Goal: Task Accomplishment & Management: Use online tool/utility

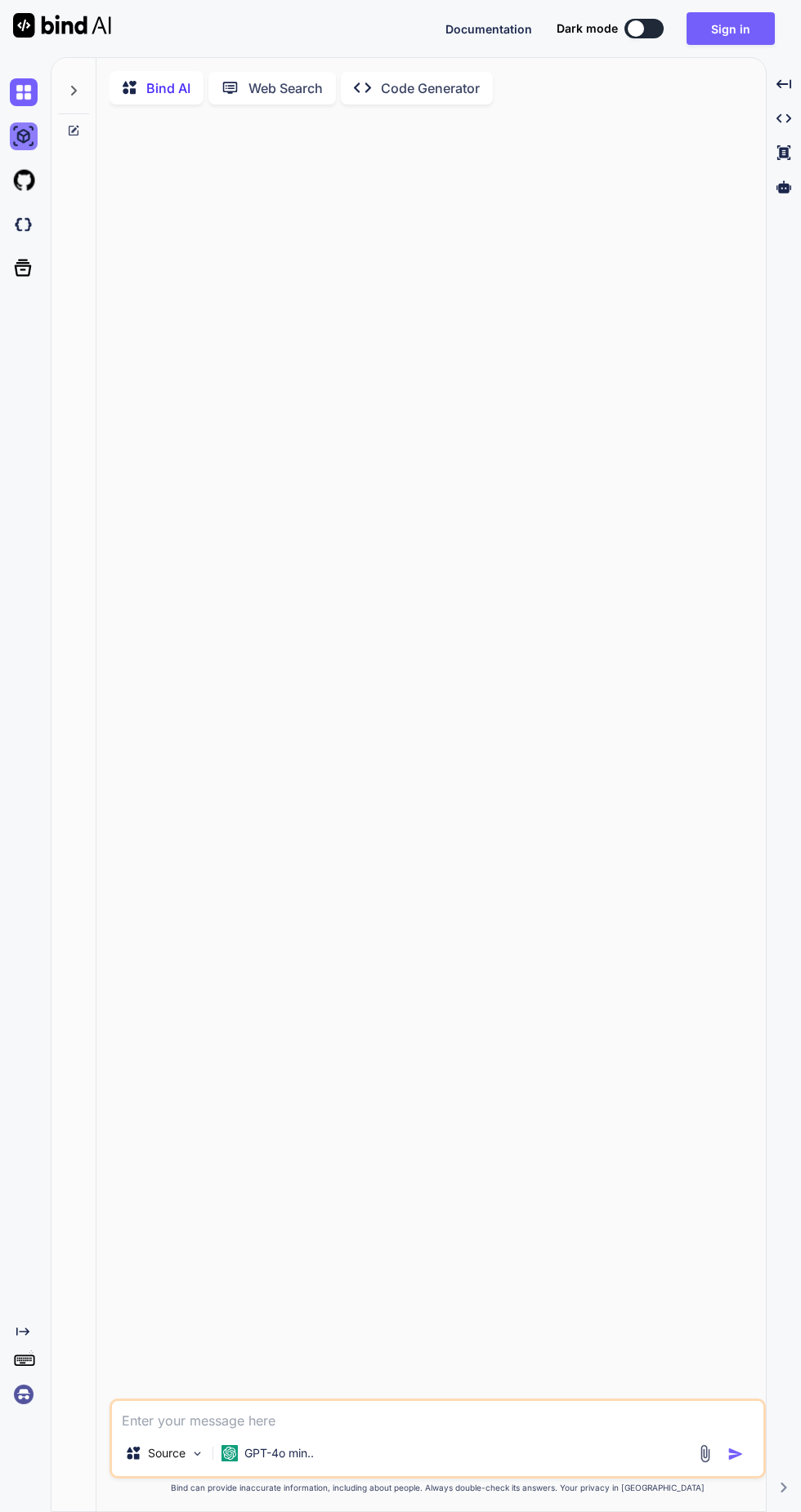
click at [33, 125] on img at bounding box center [24, 136] width 27 height 27
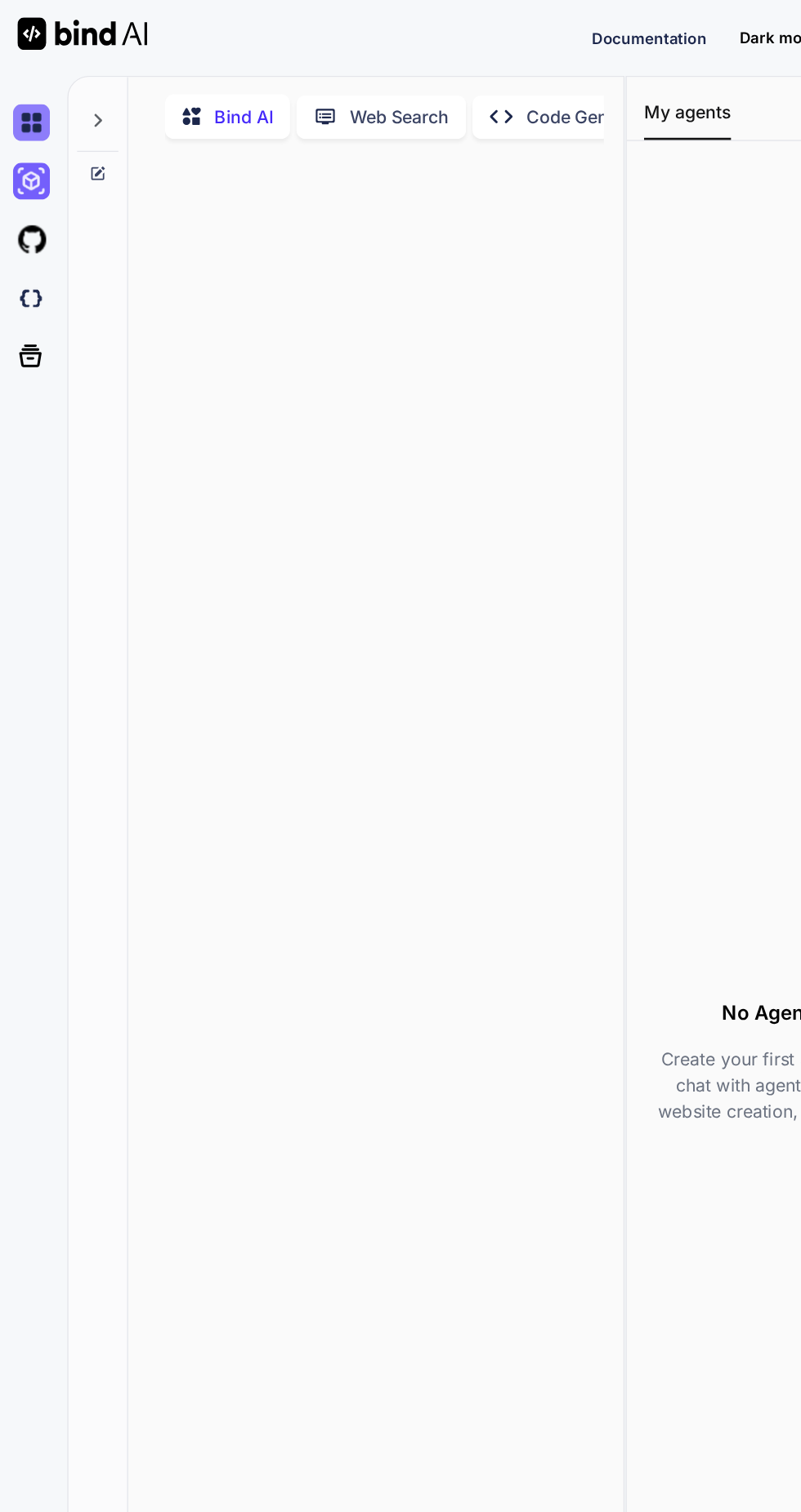
click at [19, 98] on img at bounding box center [24, 92] width 27 height 27
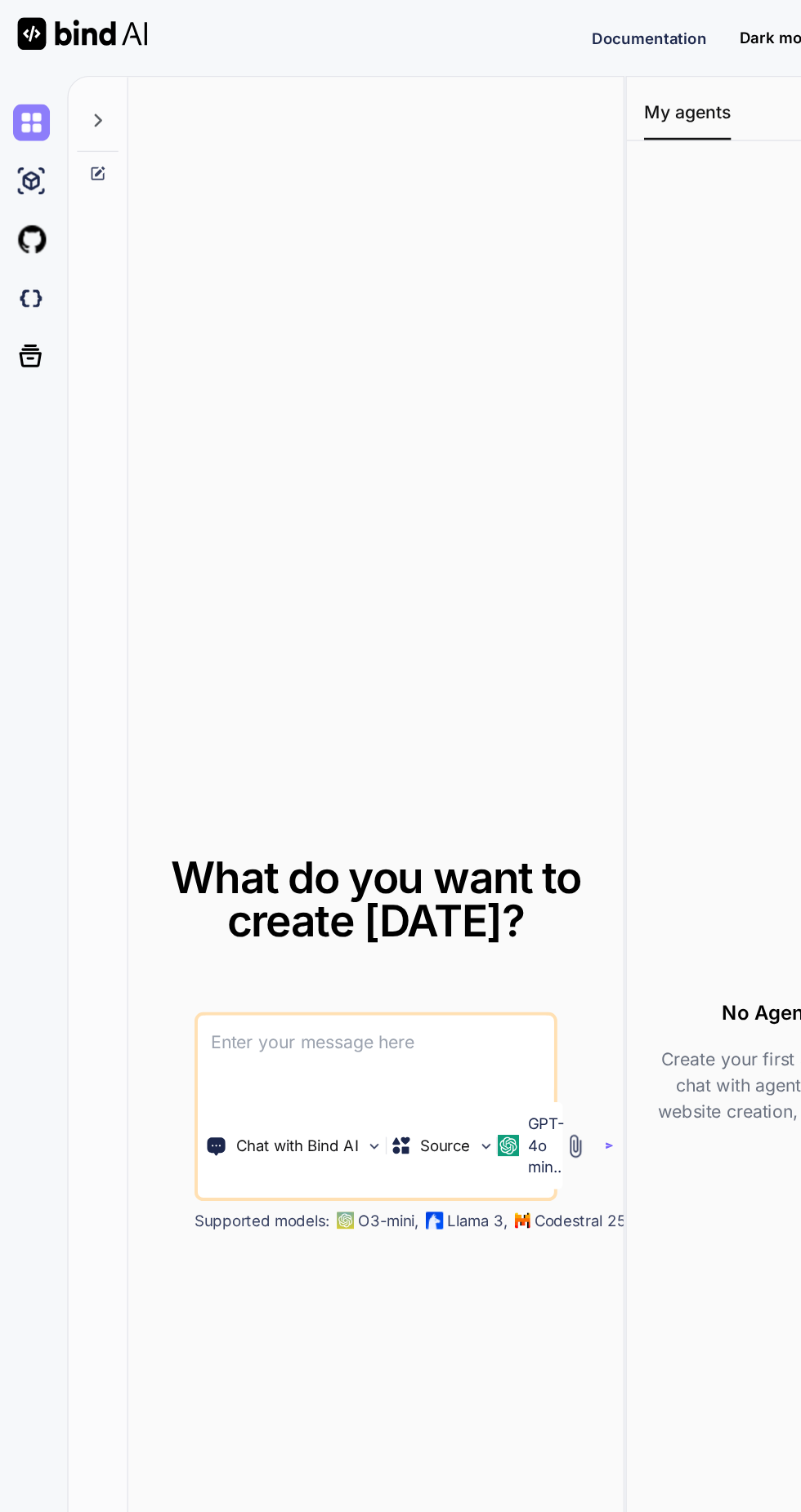
type textarea "x"
click at [29, 219] on img at bounding box center [24, 225] width 27 height 27
click at [29, 138] on img at bounding box center [24, 136] width 27 height 27
click at [73, 90] on icon at bounding box center [73, 90] width 13 height 13
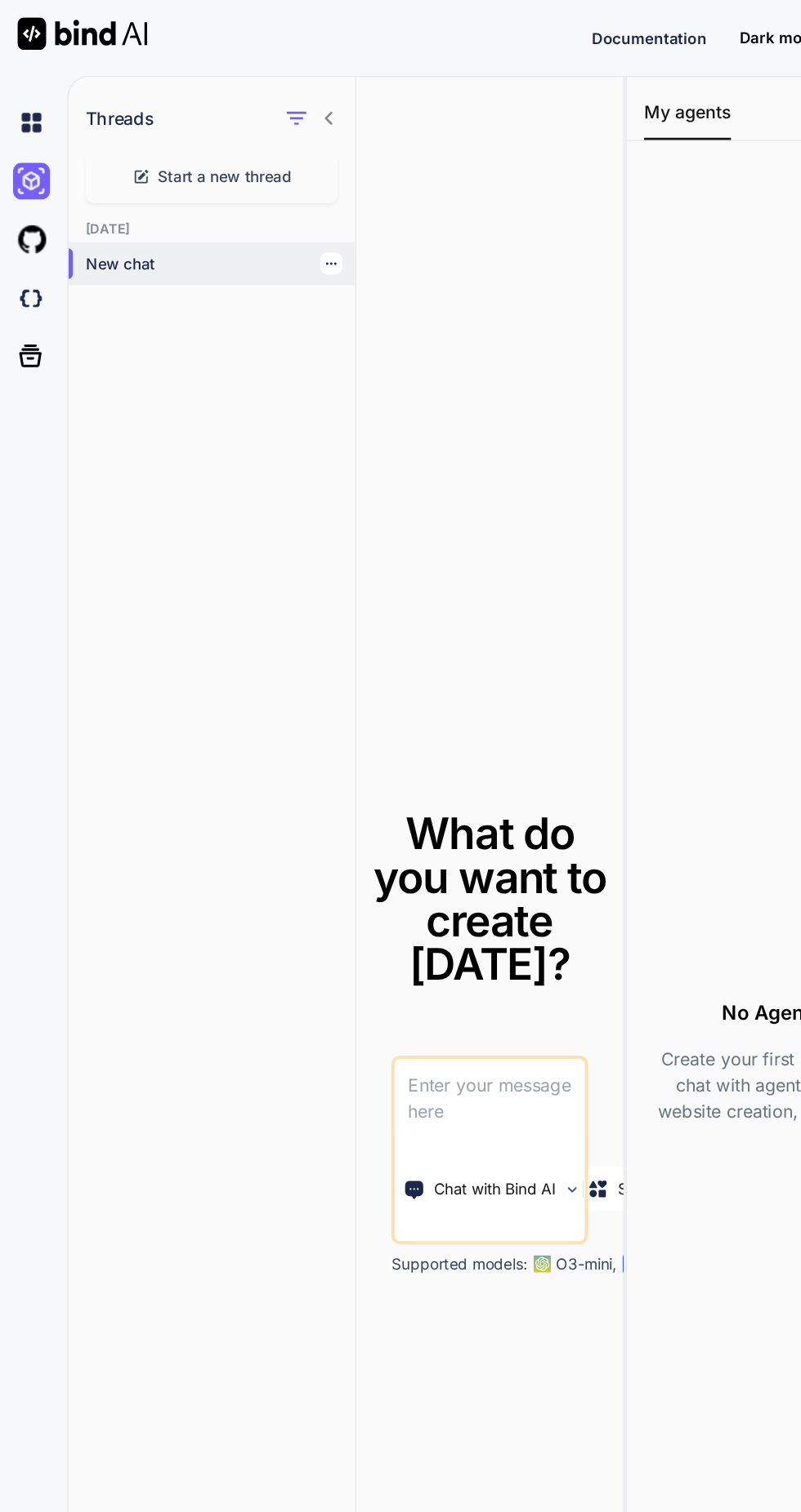
click at [123, 202] on p "New chat" at bounding box center [166, 198] width 202 height 17
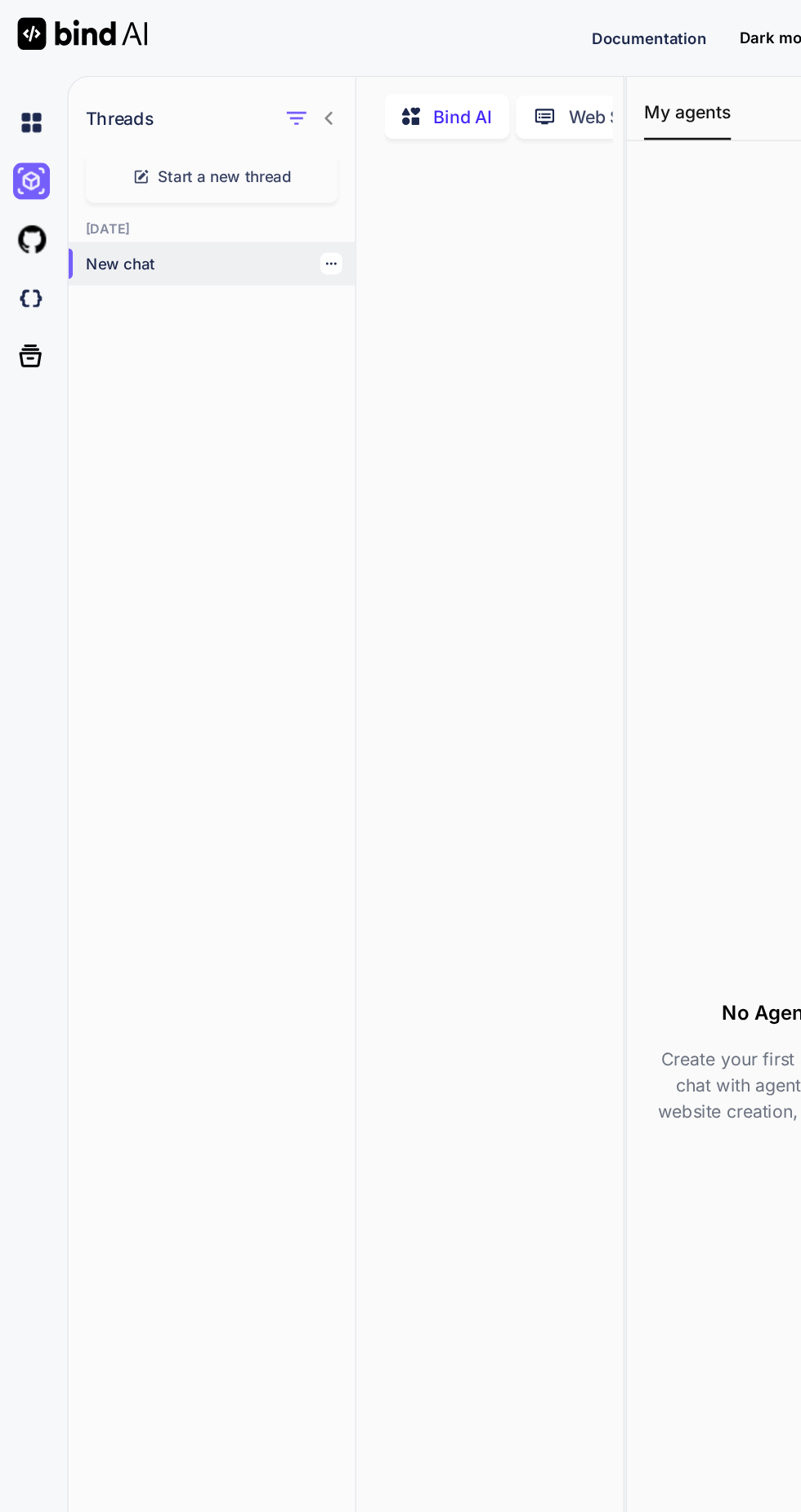
click at [116, 200] on p "New chat" at bounding box center [166, 198] width 202 height 17
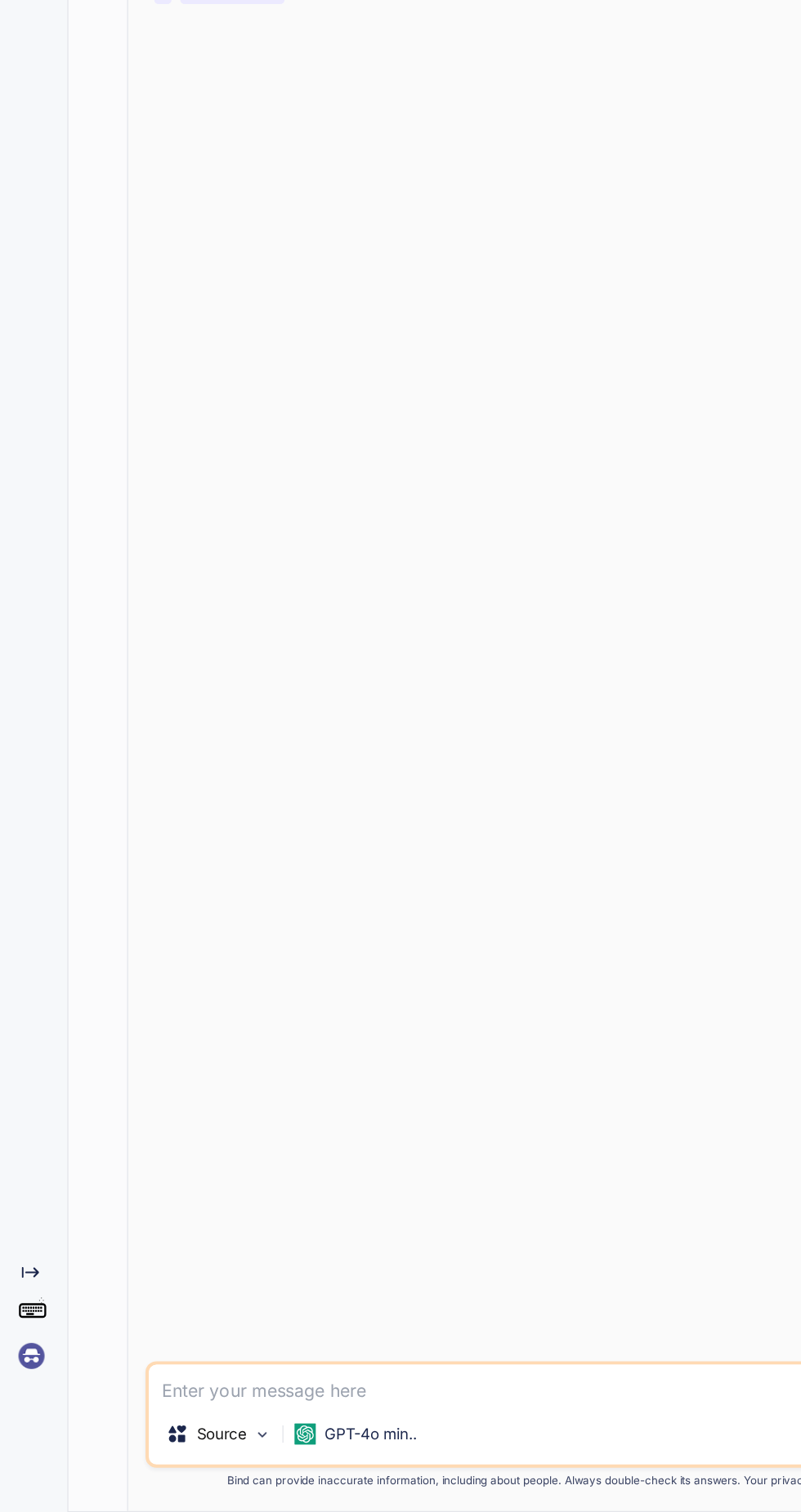
type textarea "x"
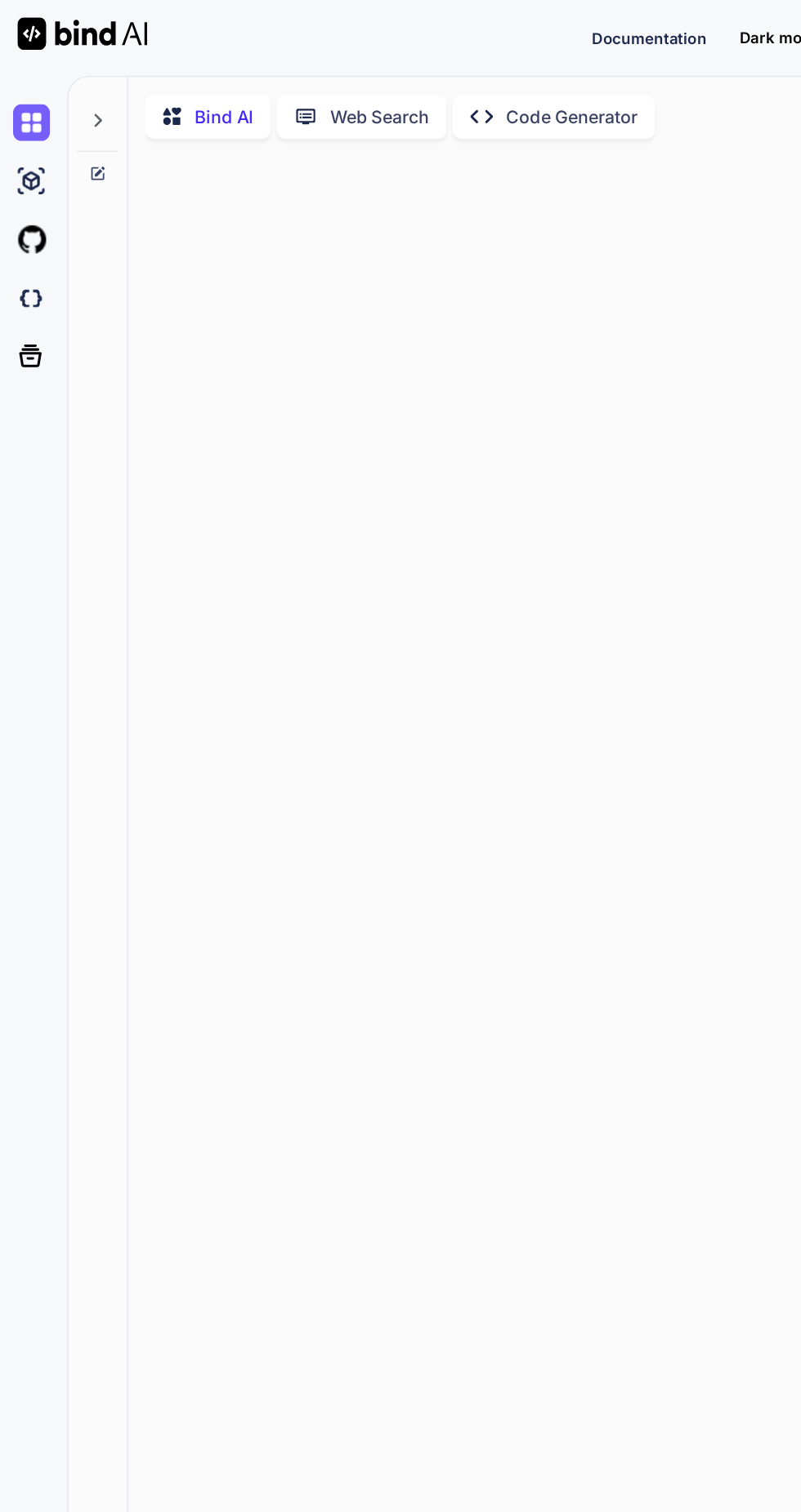
click at [74, 90] on icon at bounding box center [73, 90] width 13 height 13
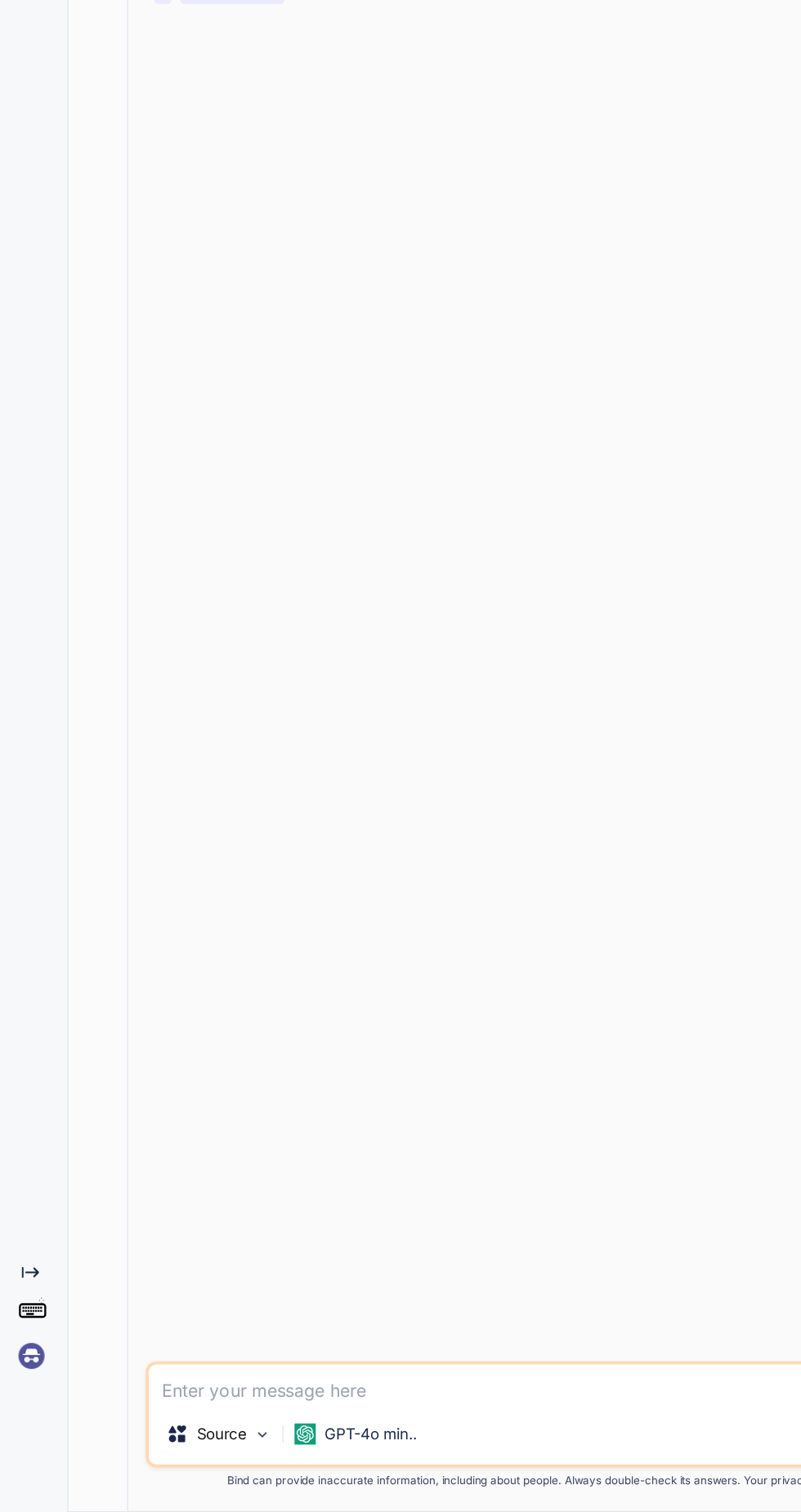
type textarea "x"
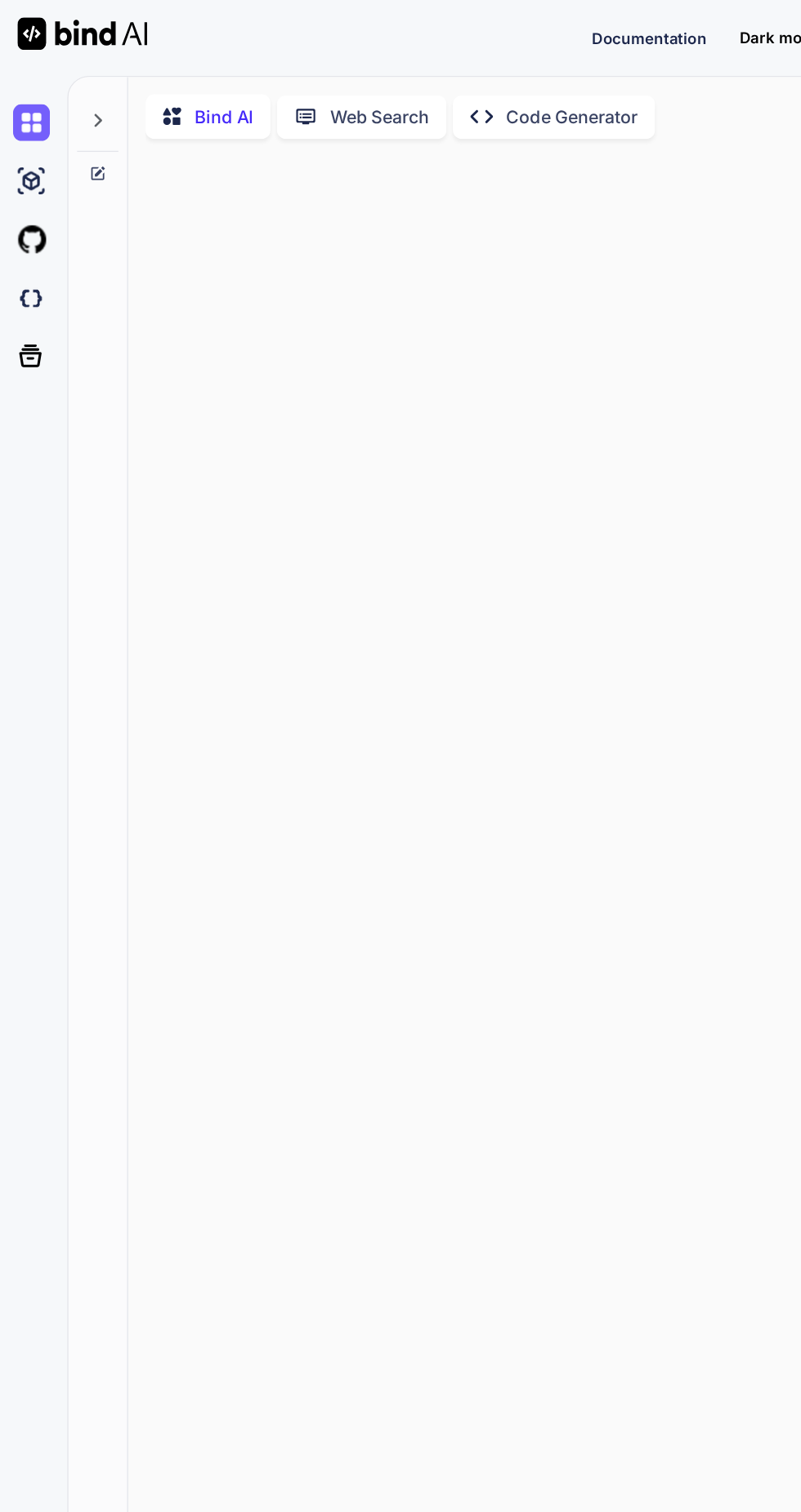
click at [74, 71] on div at bounding box center [74, 85] width 31 height 56
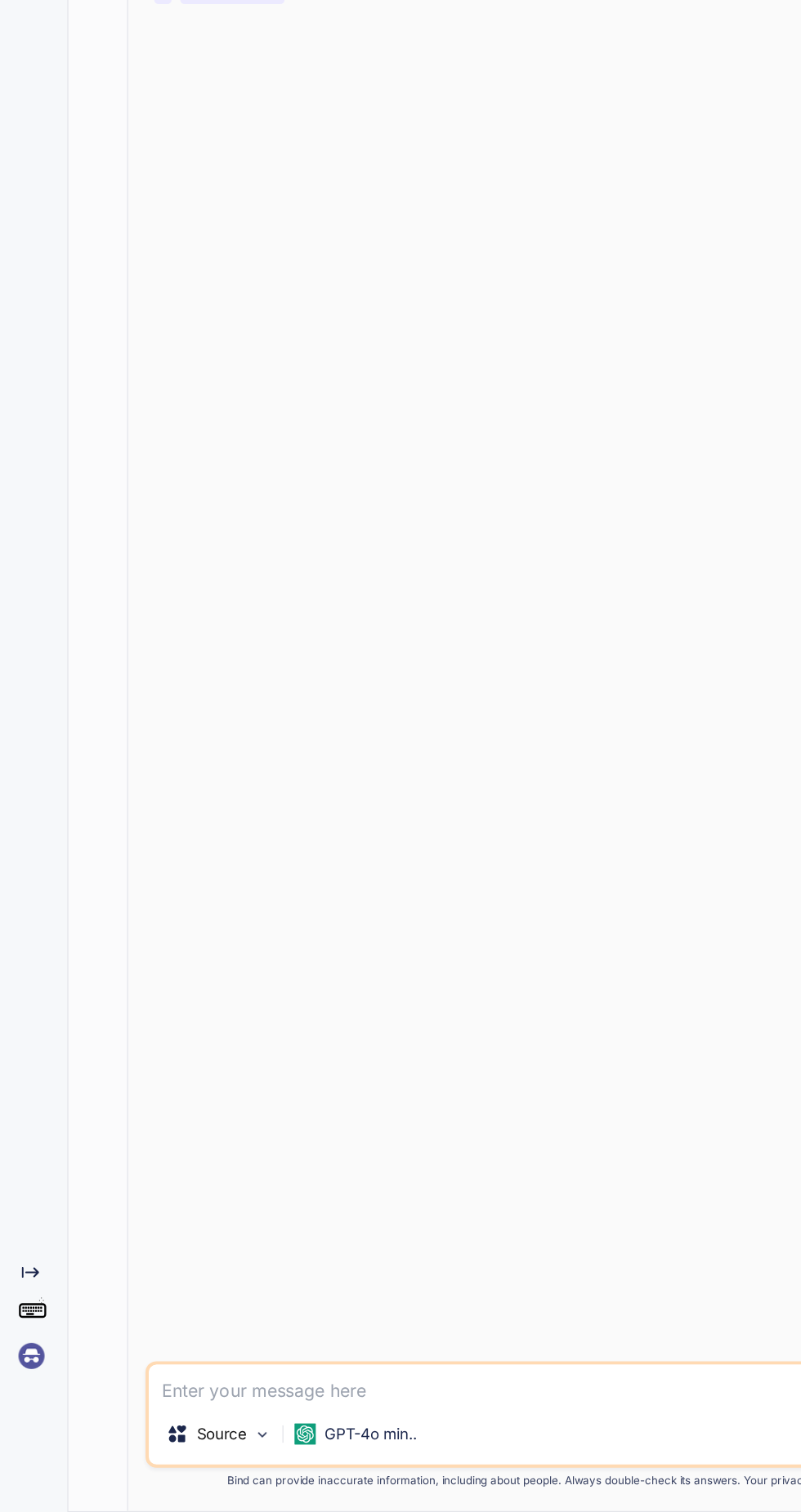
type textarea "x"
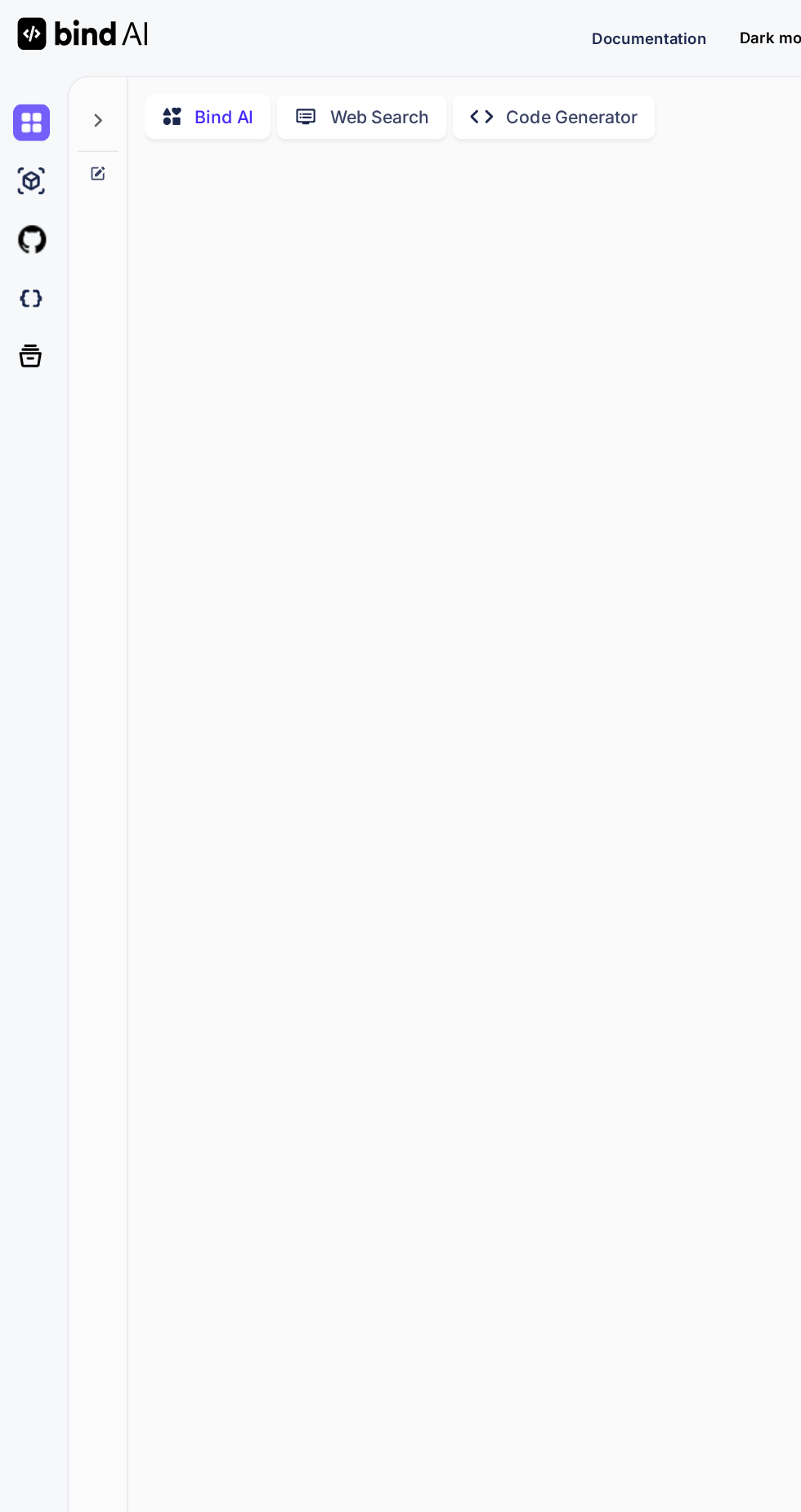
click at [64, 94] on div at bounding box center [74, 85] width 31 height 56
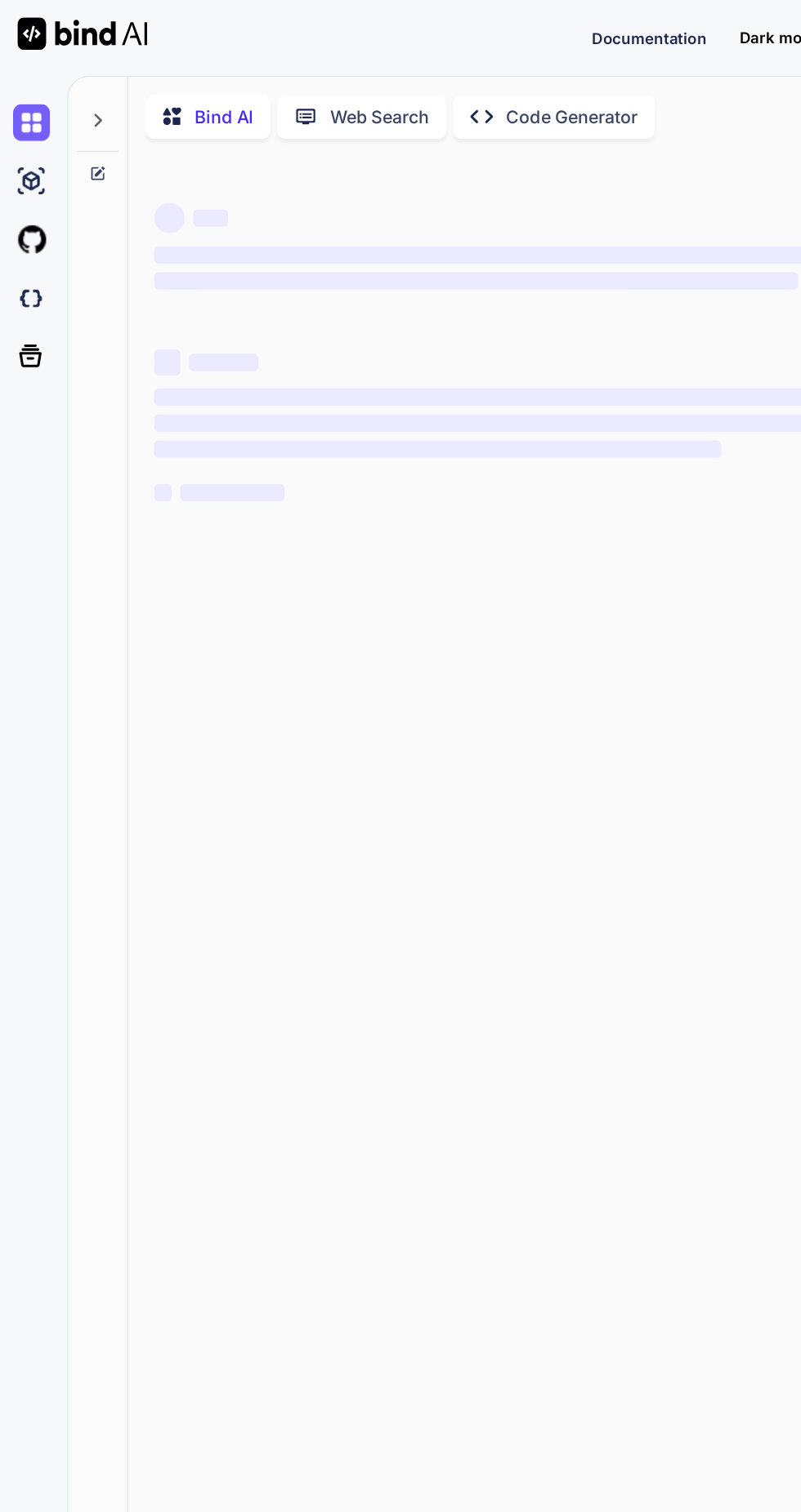
click at [81, 99] on div at bounding box center [74, 85] width 31 height 56
type textarea "x"
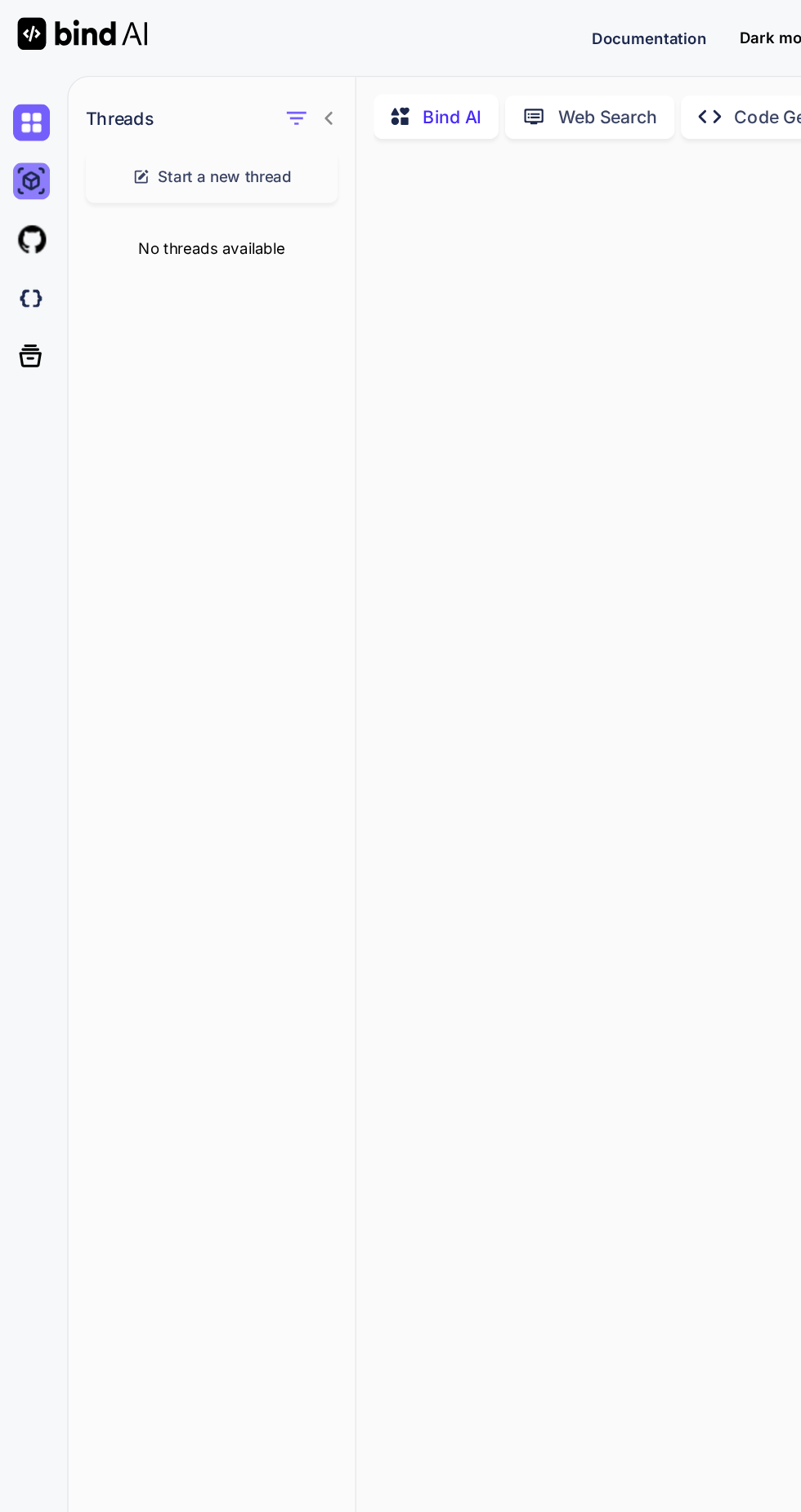
click at [36, 136] on img at bounding box center [24, 136] width 27 height 27
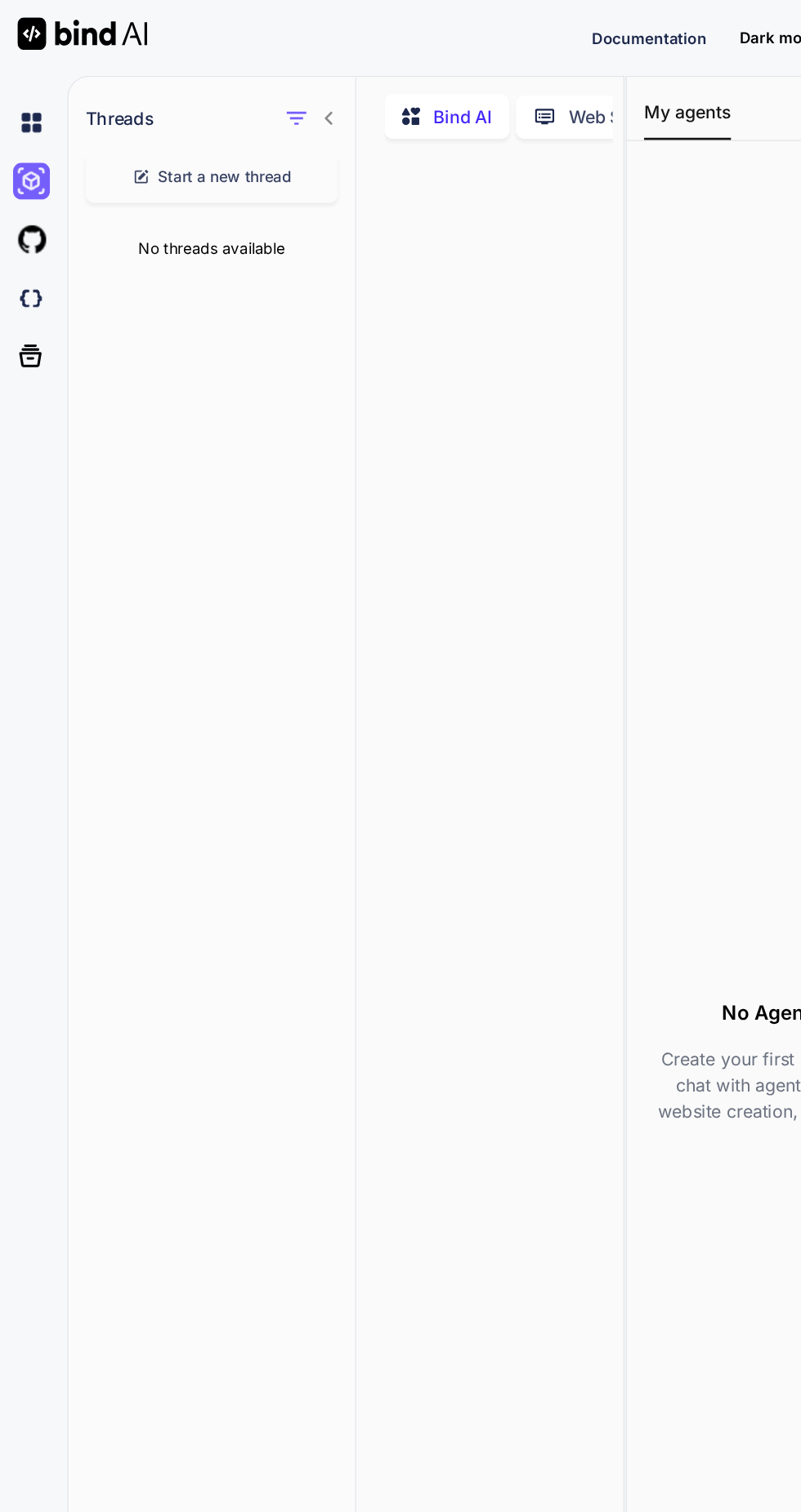
click at [246, 88] on icon at bounding box center [247, 88] width 13 height 13
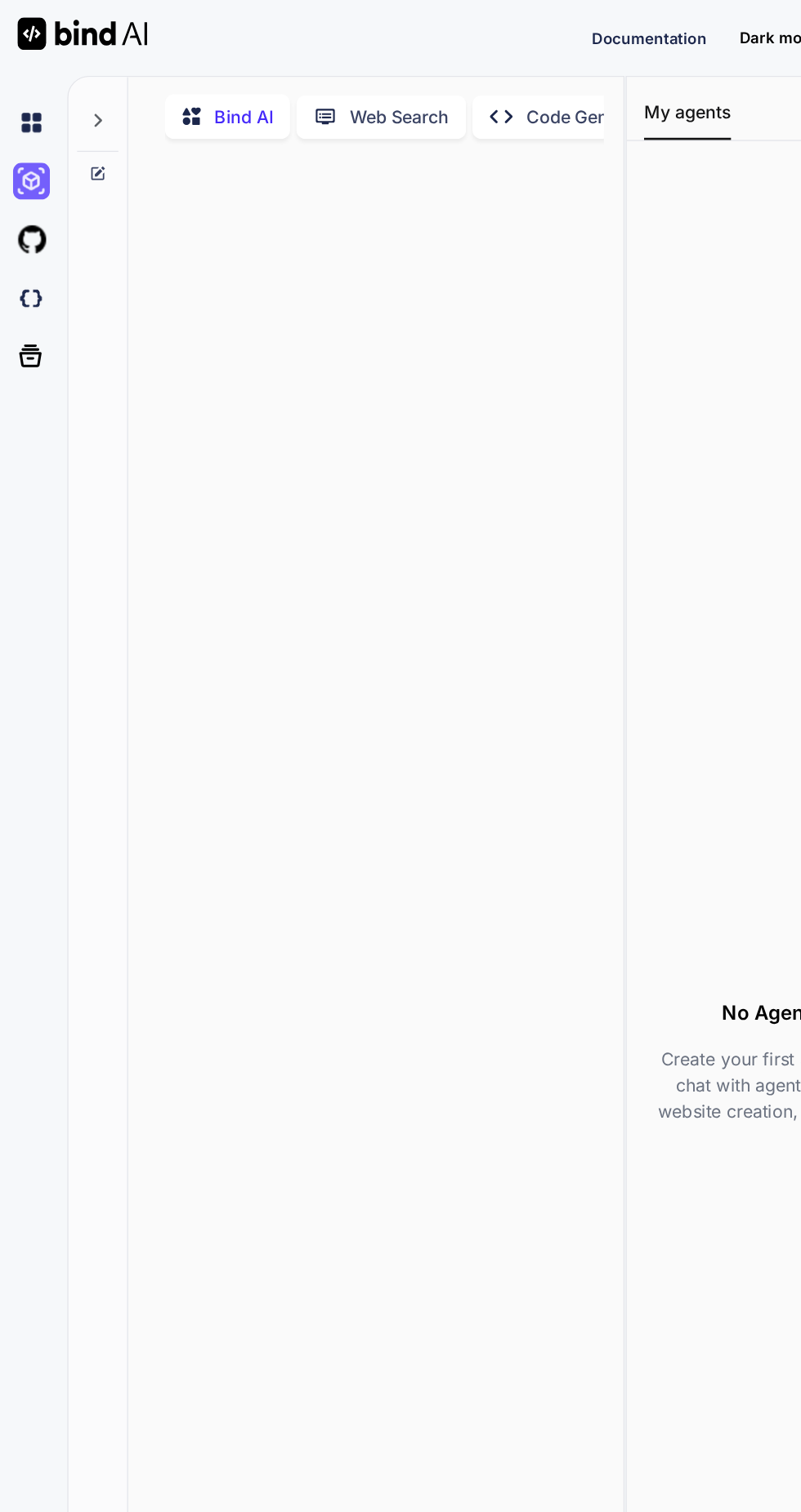
click at [83, 90] on div at bounding box center [74, 85] width 31 height 56
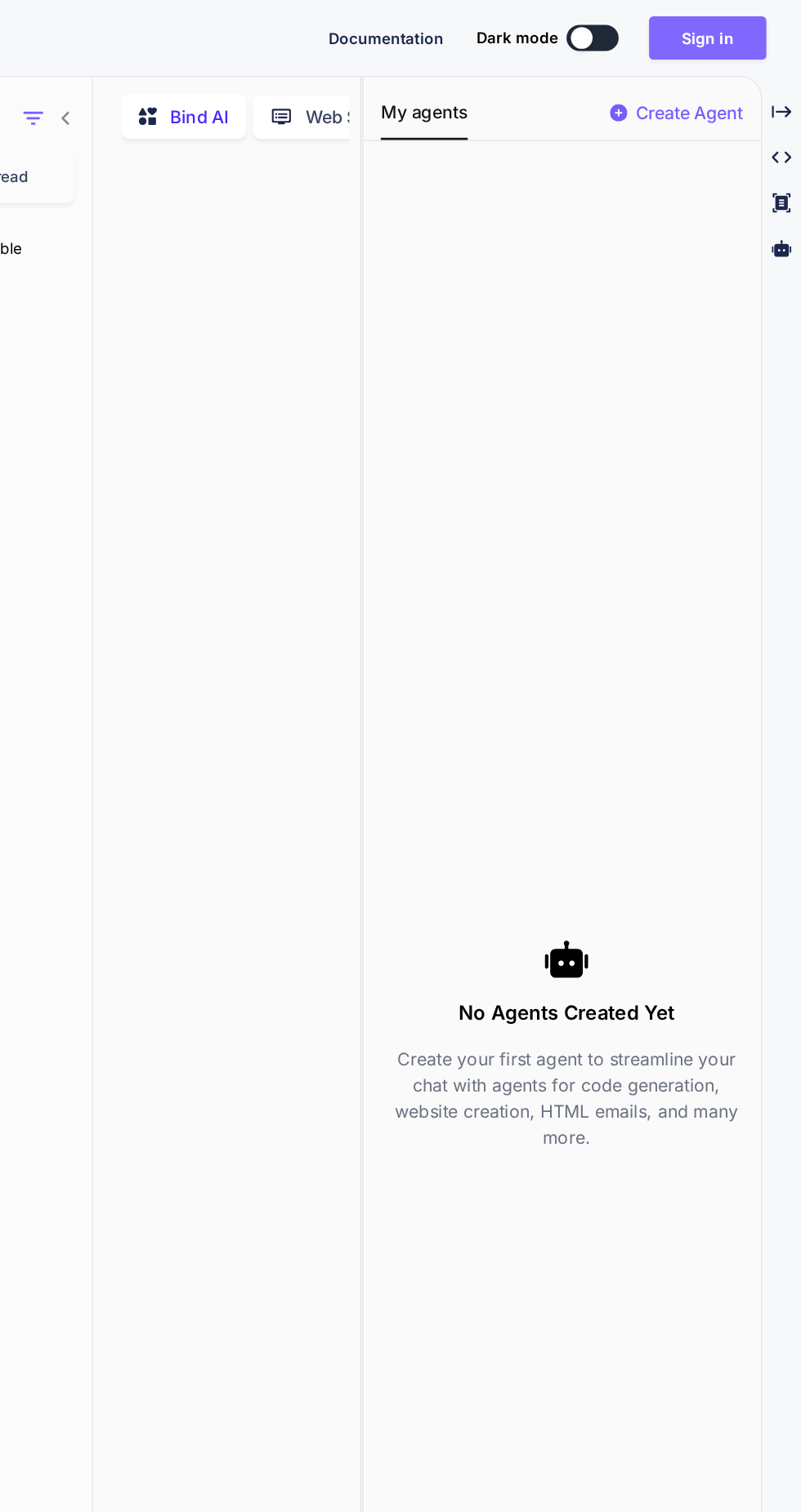
click at [737, 27] on button "Sign in" at bounding box center [730, 27] width 88 height 32
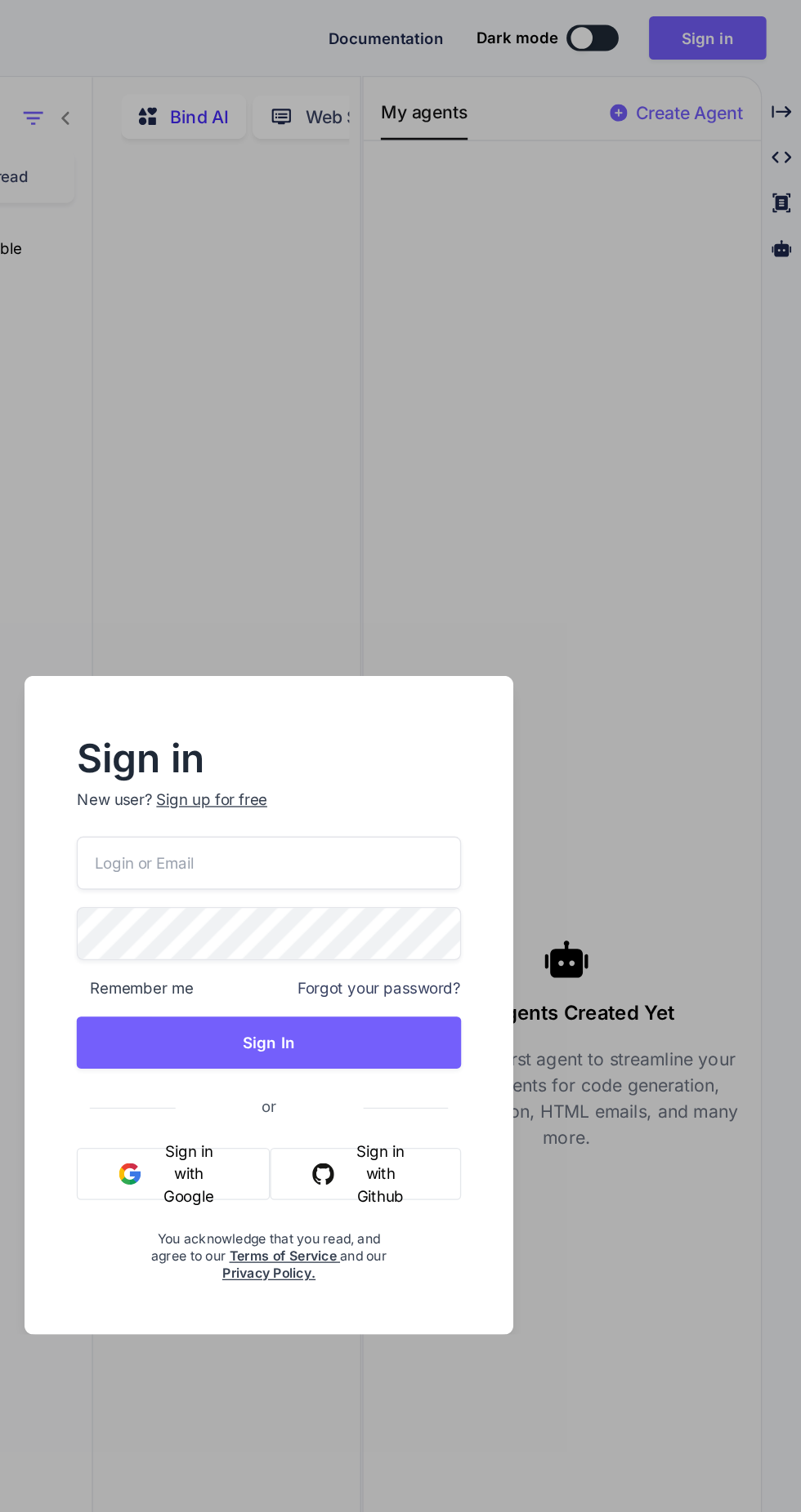
click at [412, 651] on input "email" at bounding box center [400, 650] width 289 height 40
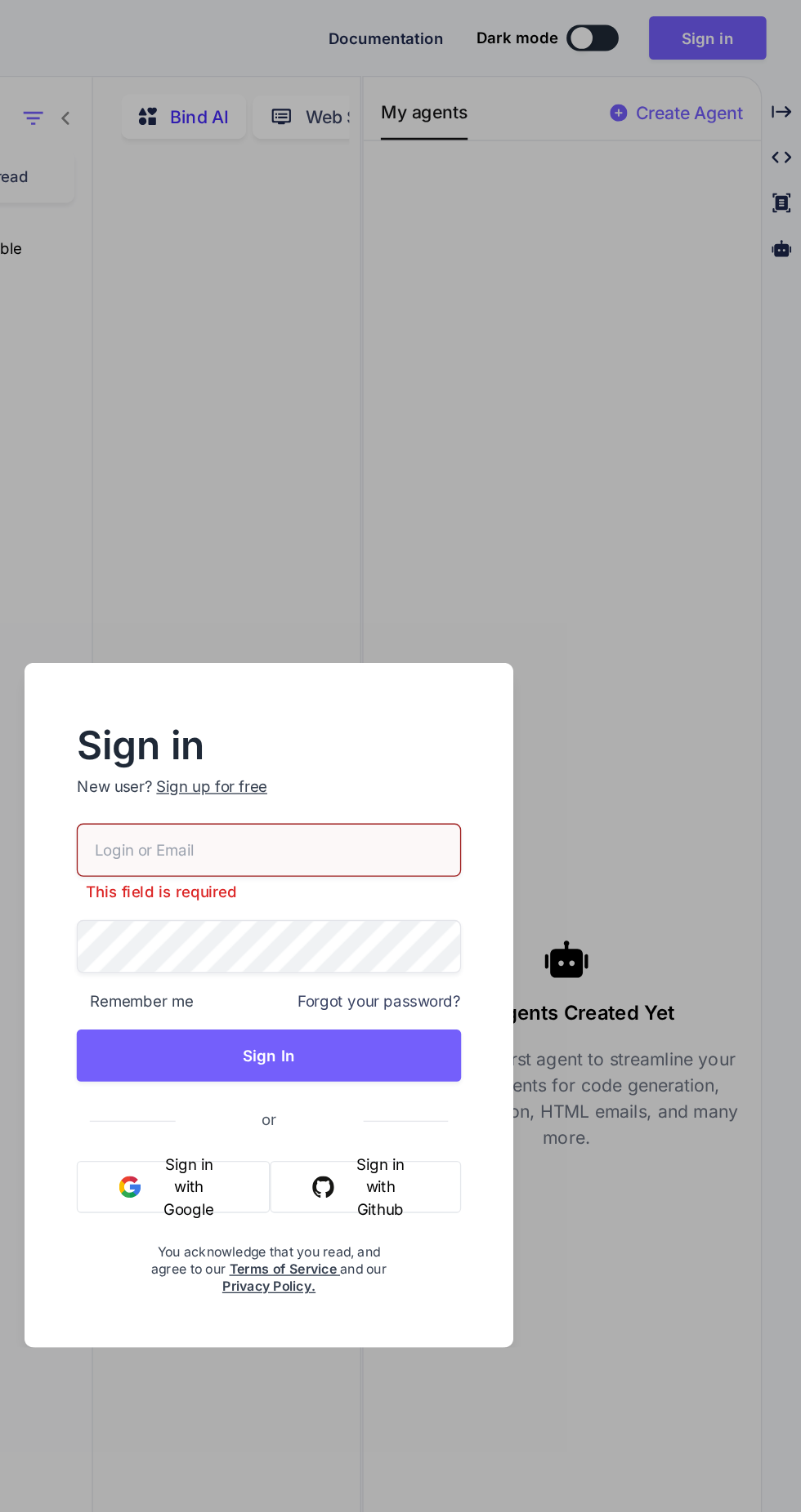
type input "ch12@yopmail.com"
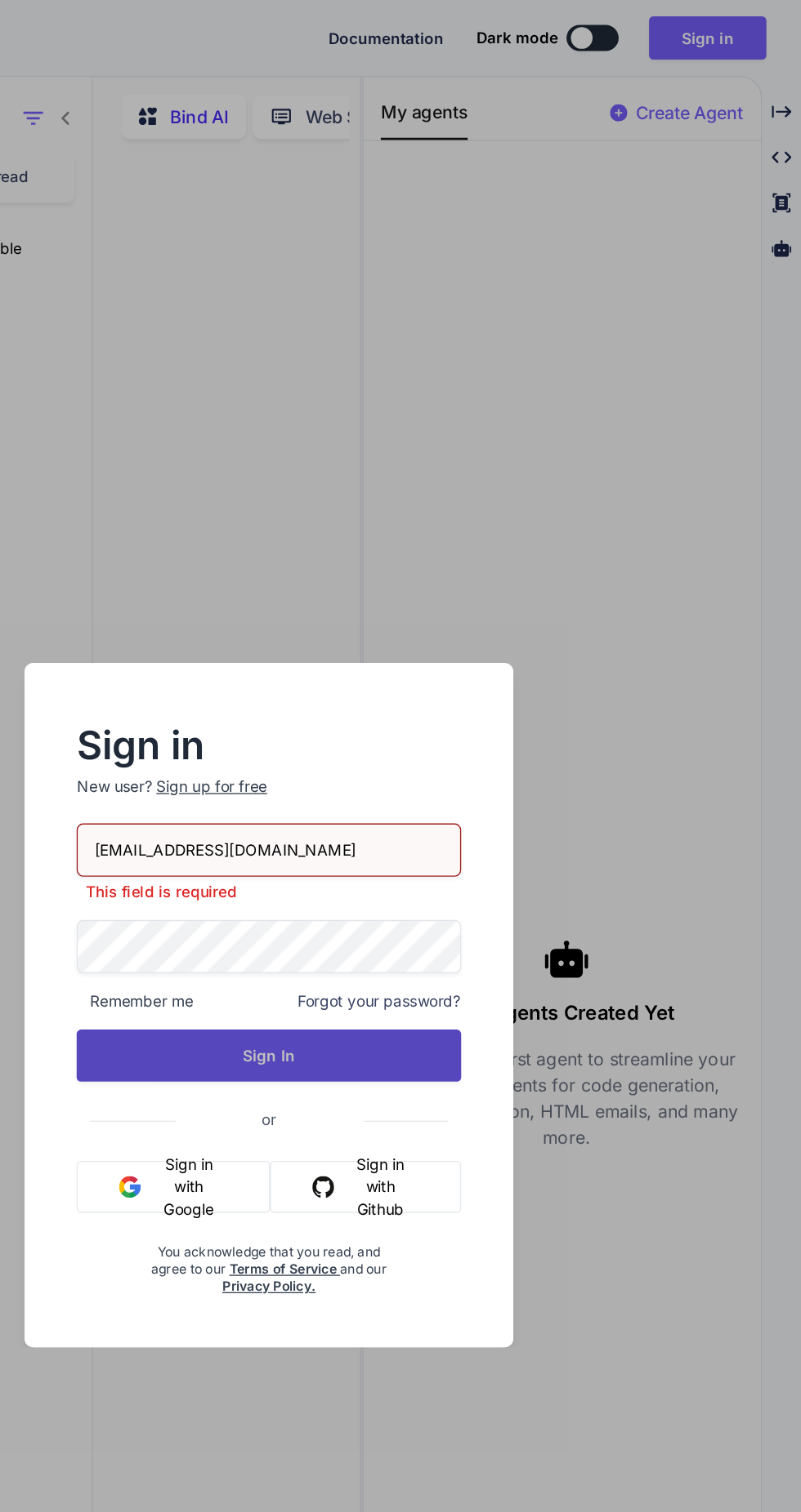
click at [416, 789] on button "Sign In" at bounding box center [400, 795] width 289 height 39
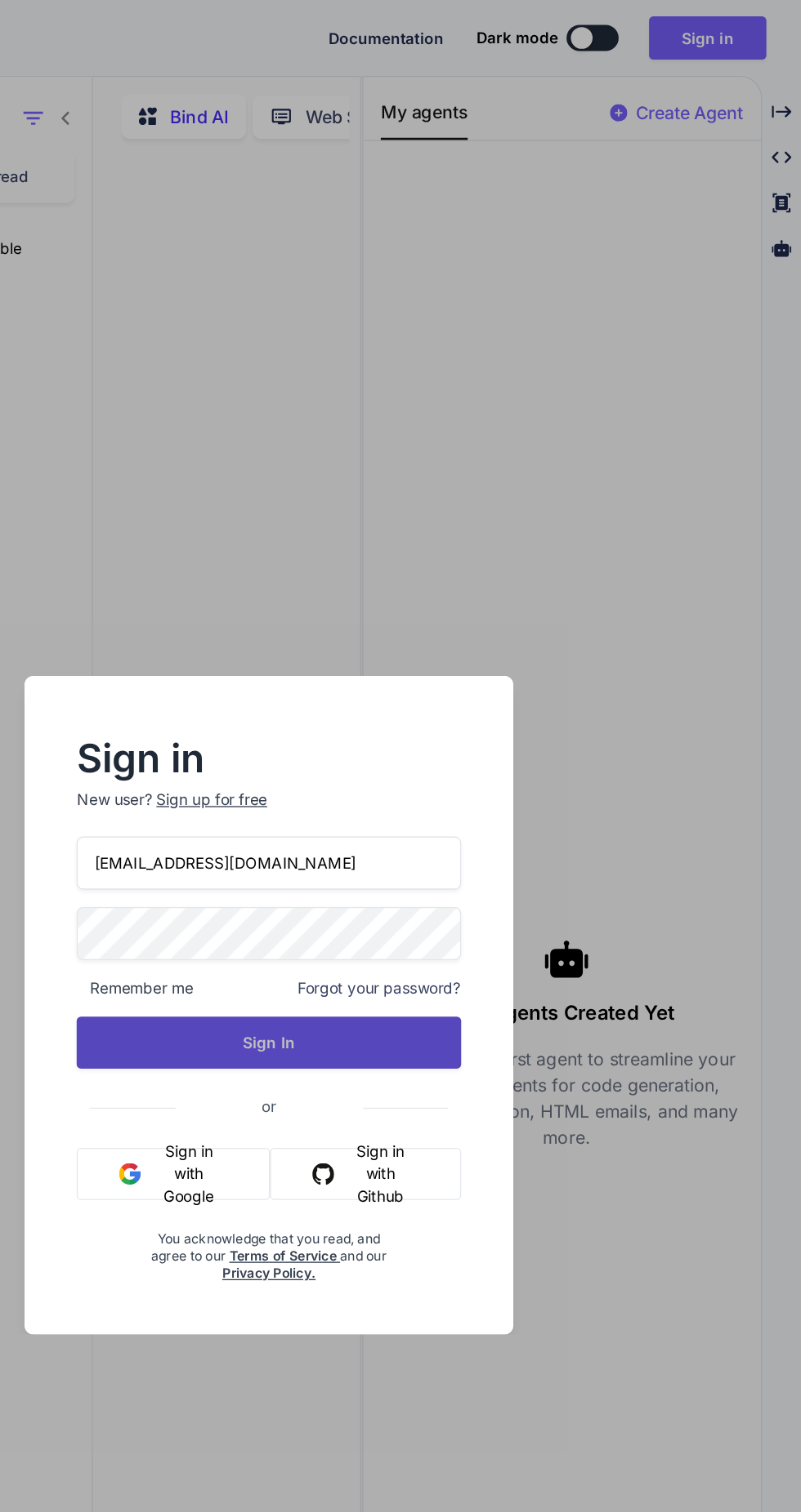
click at [454, 797] on button "Sign In" at bounding box center [400, 785] width 289 height 39
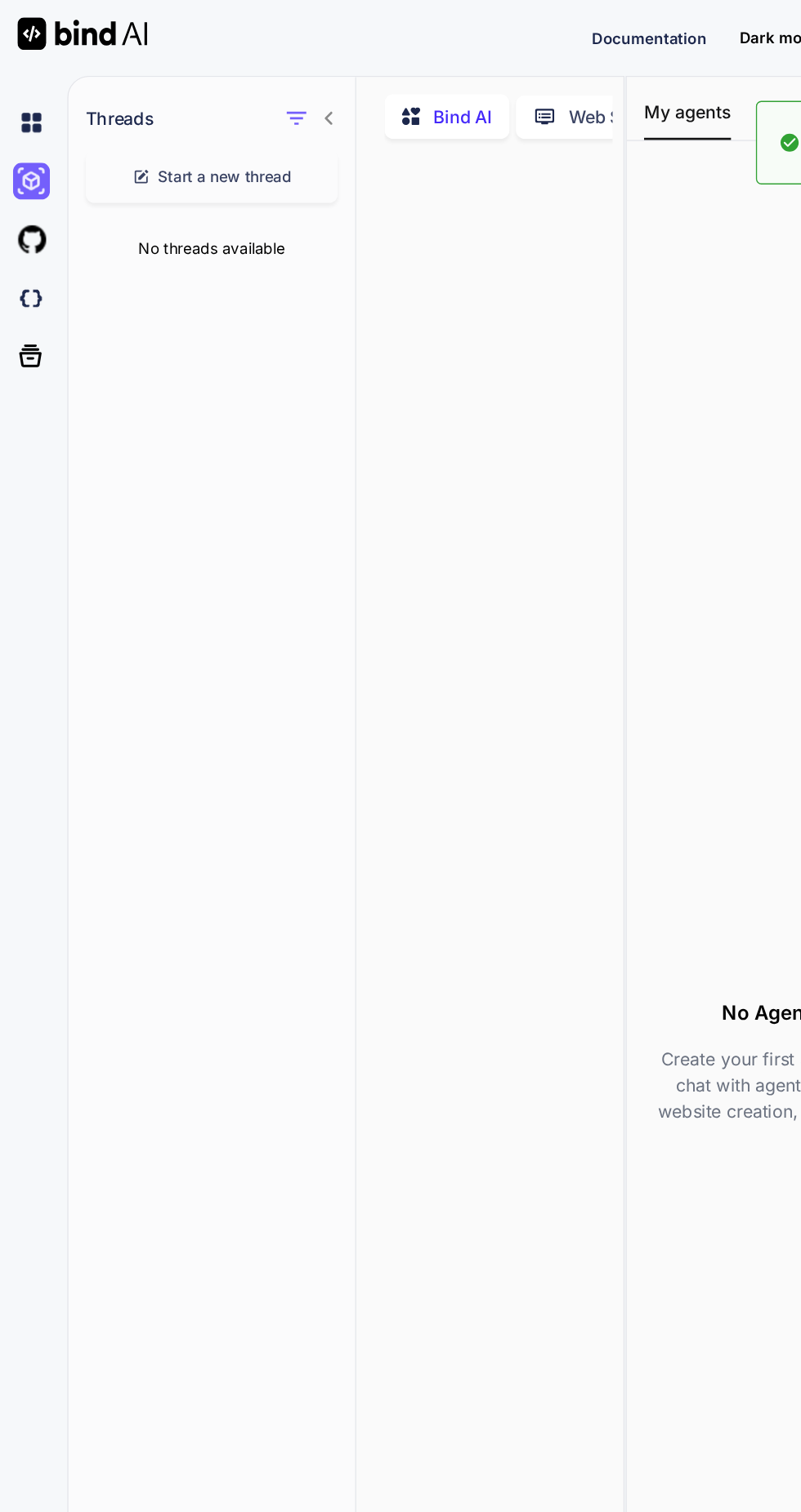
click at [128, 227] on div "Threads Start a new thread No threads available" at bounding box center [159, 786] width 217 height 1456
click at [246, 88] on icon at bounding box center [247, 88] width 13 height 13
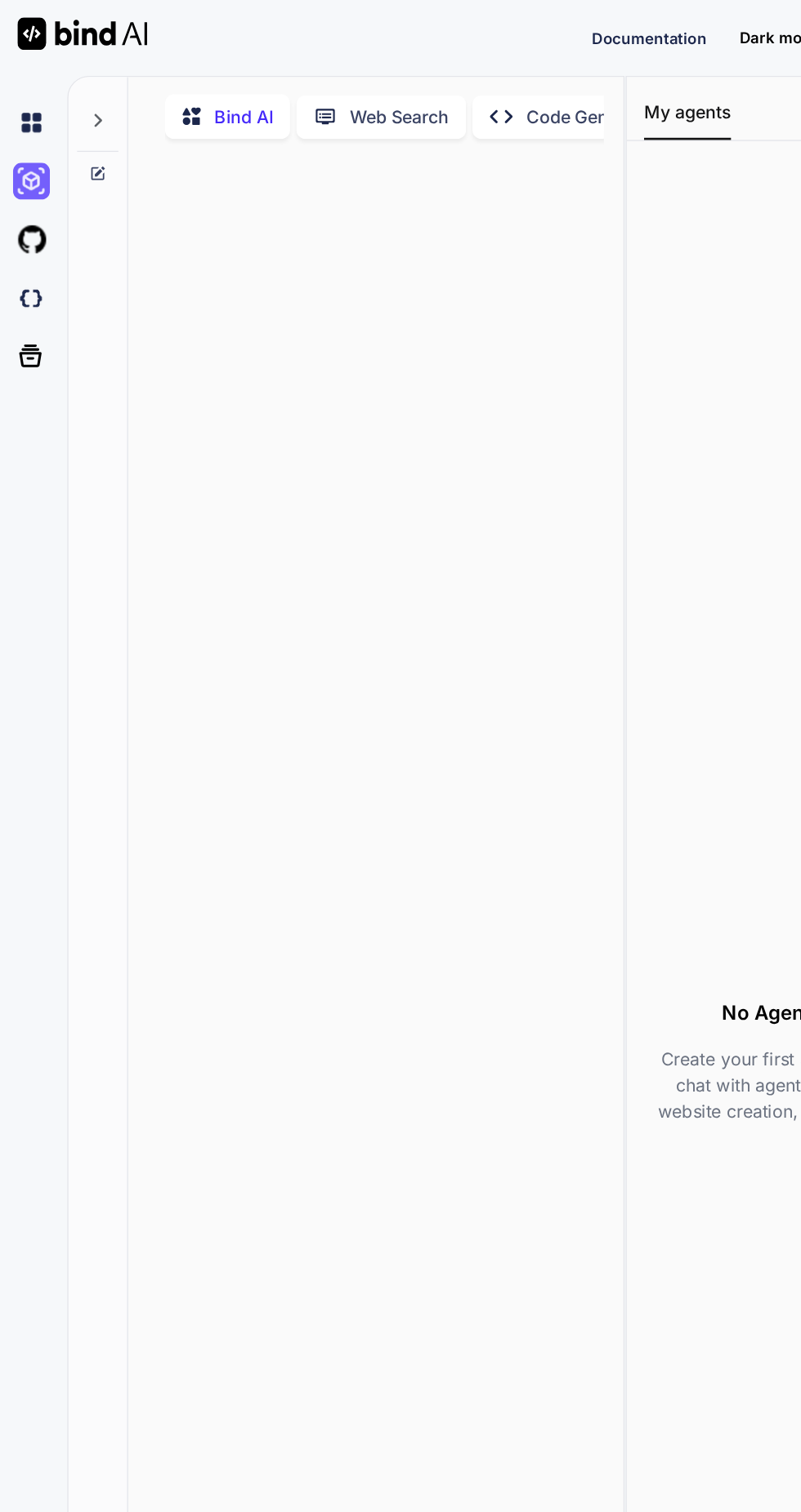
click at [80, 95] on icon at bounding box center [73, 90] width 13 height 13
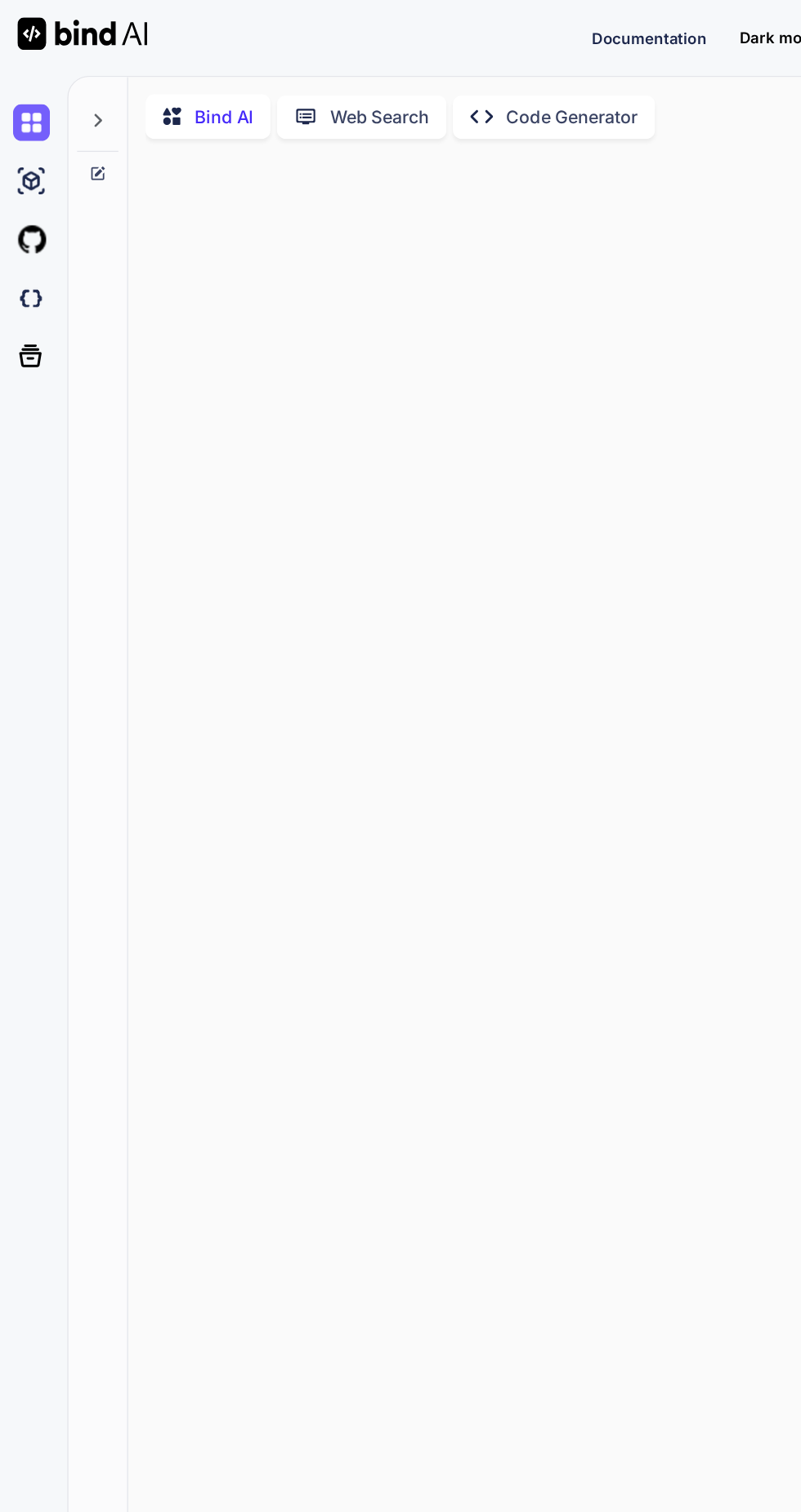
click at [74, 90] on icon at bounding box center [73, 90] width 13 height 13
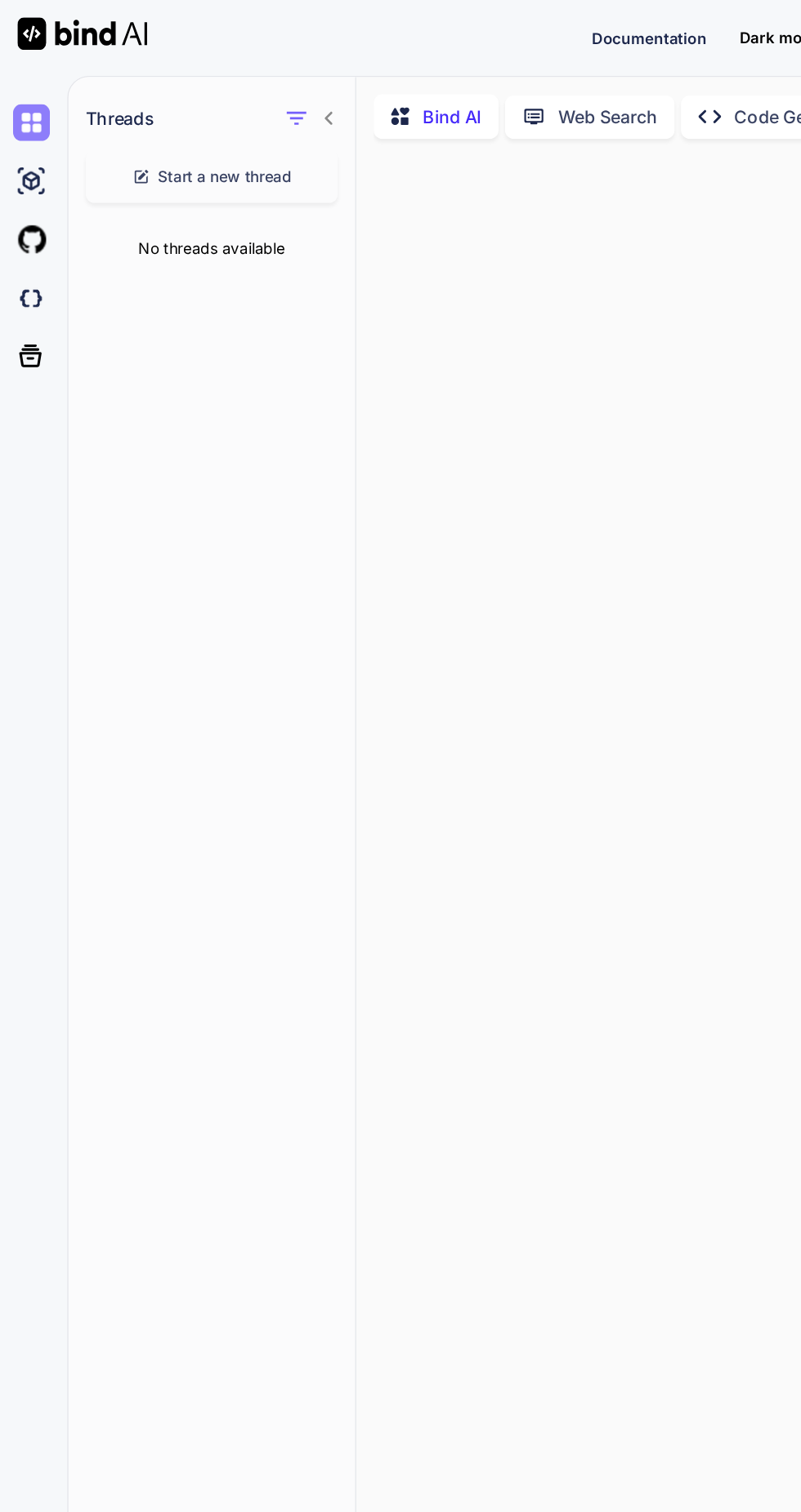
click at [29, 100] on img at bounding box center [24, 92] width 27 height 27
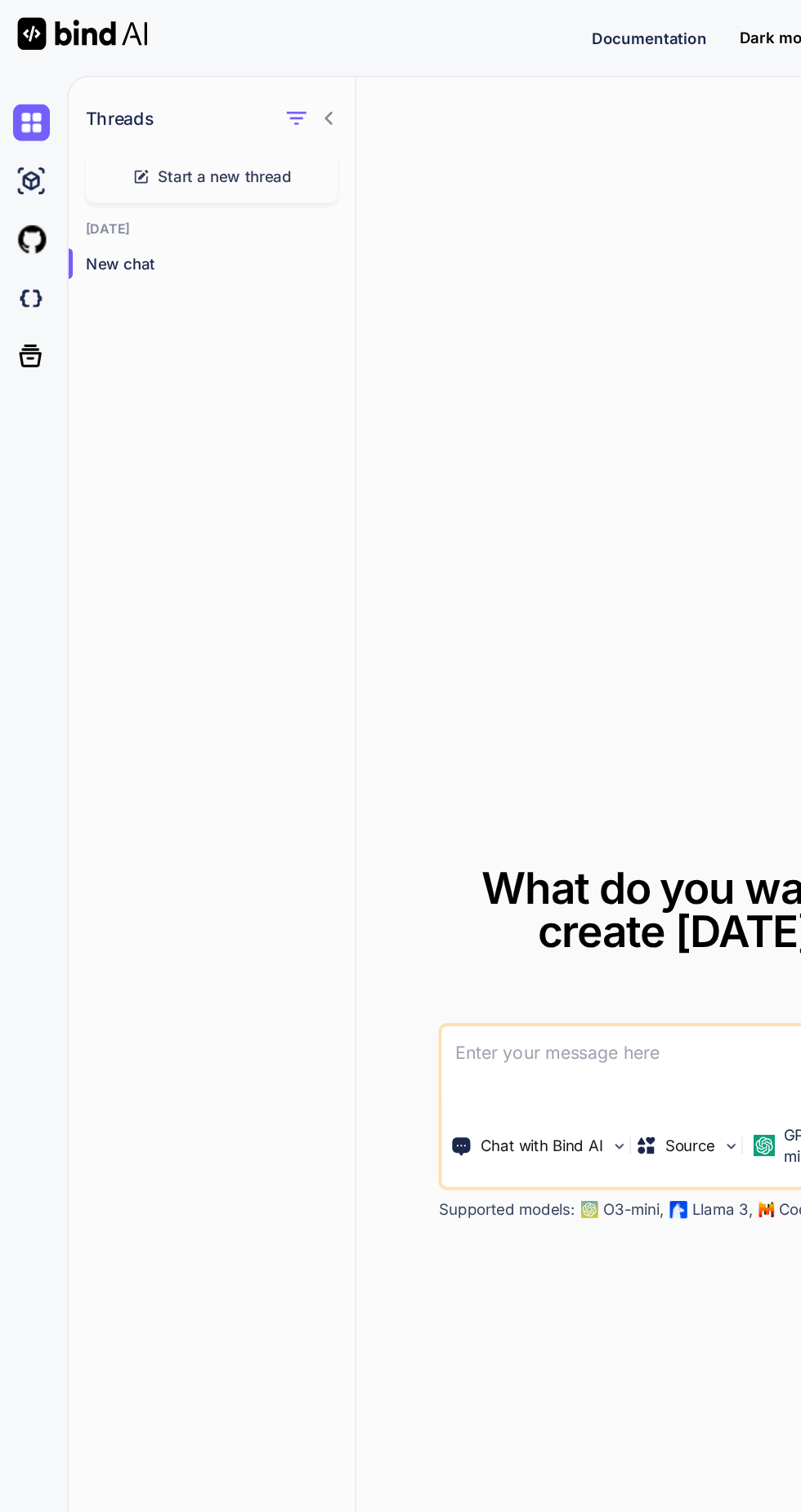
click at [197, 130] on span "Start a new thread" at bounding box center [170, 132] width 100 height 17
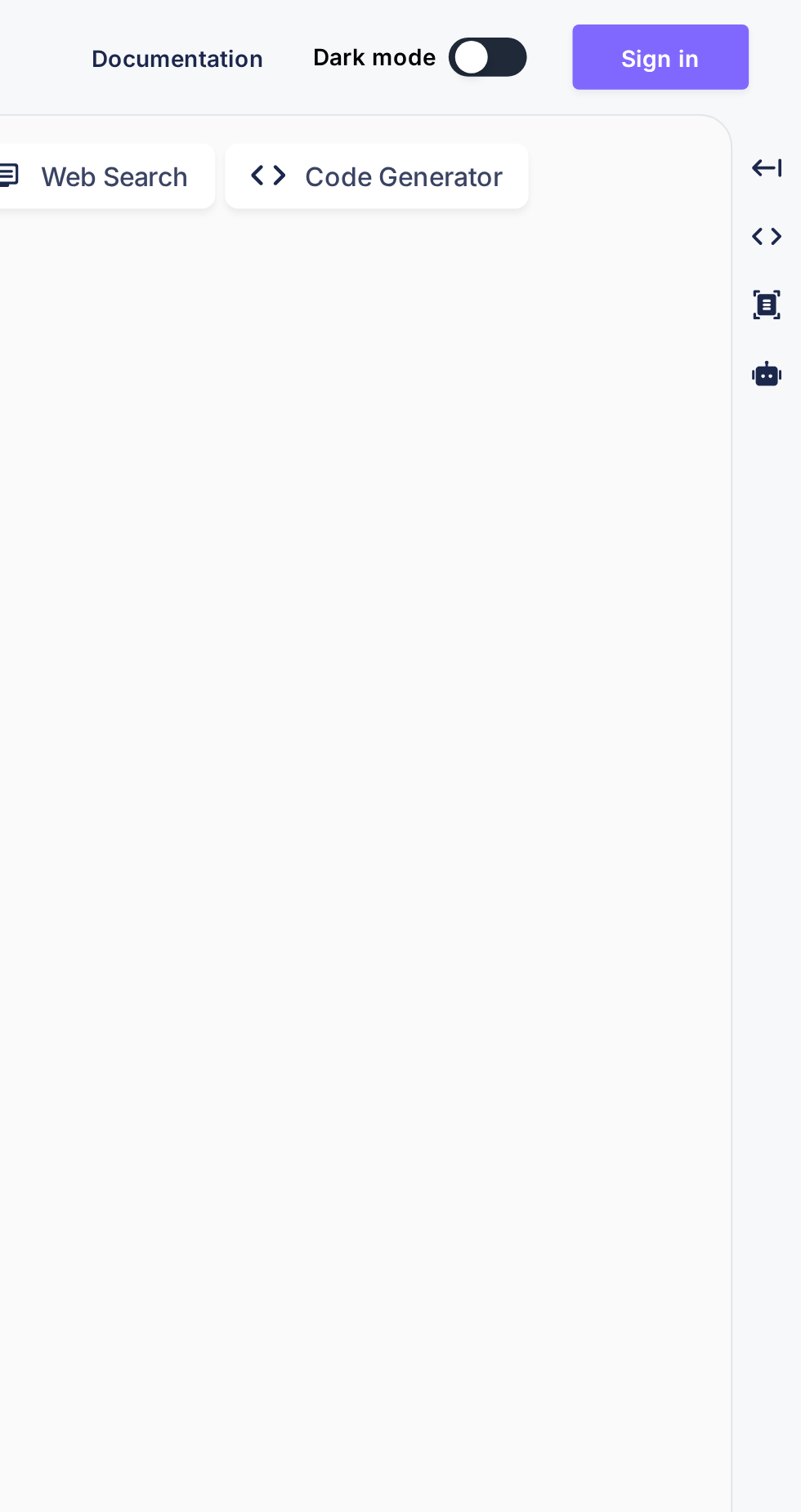
click at [738, 25] on button "Sign in" at bounding box center [730, 27] width 88 height 32
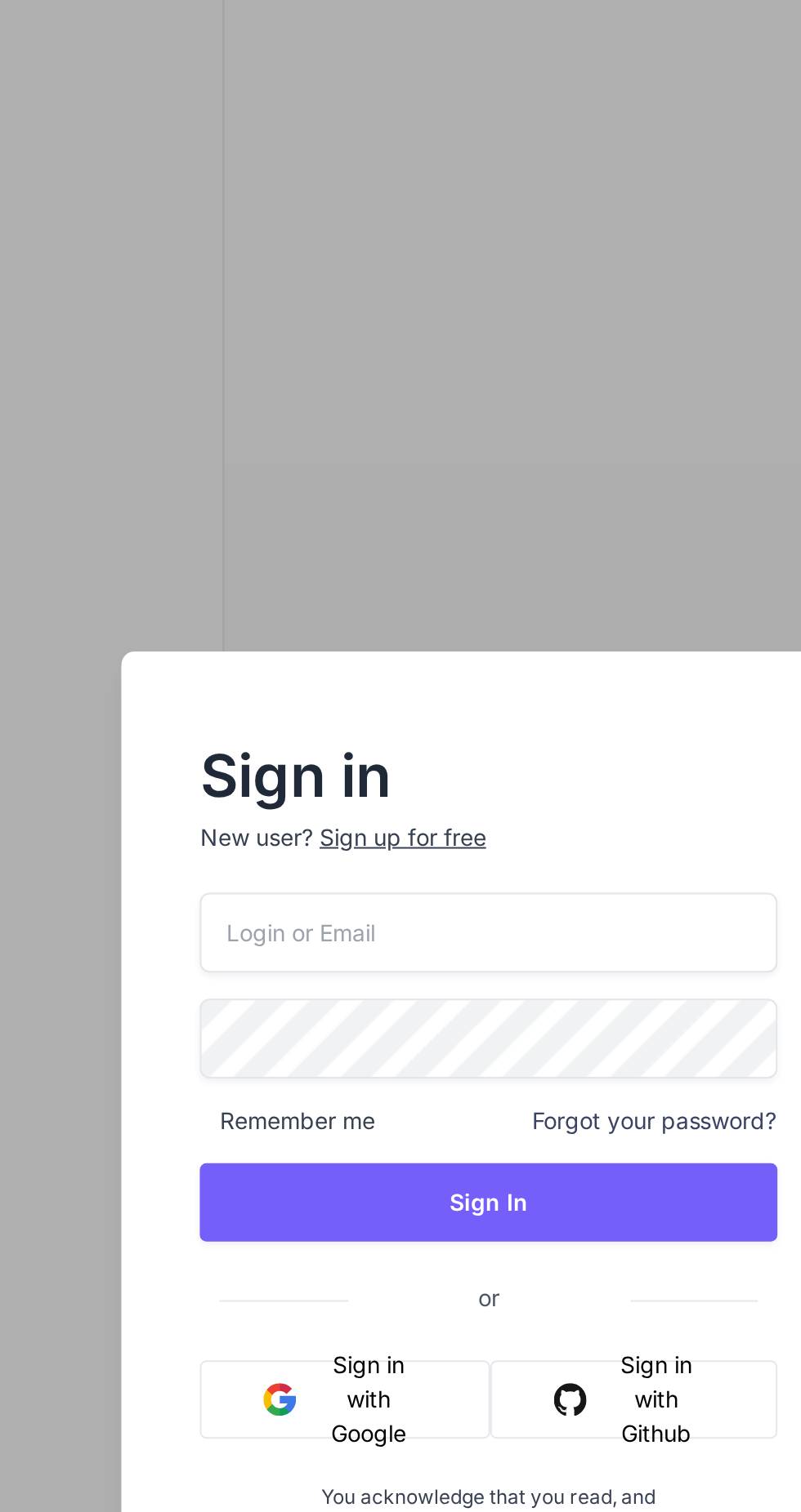
click at [368, 670] on input "email" at bounding box center [400, 650] width 289 height 40
type textarea "x"
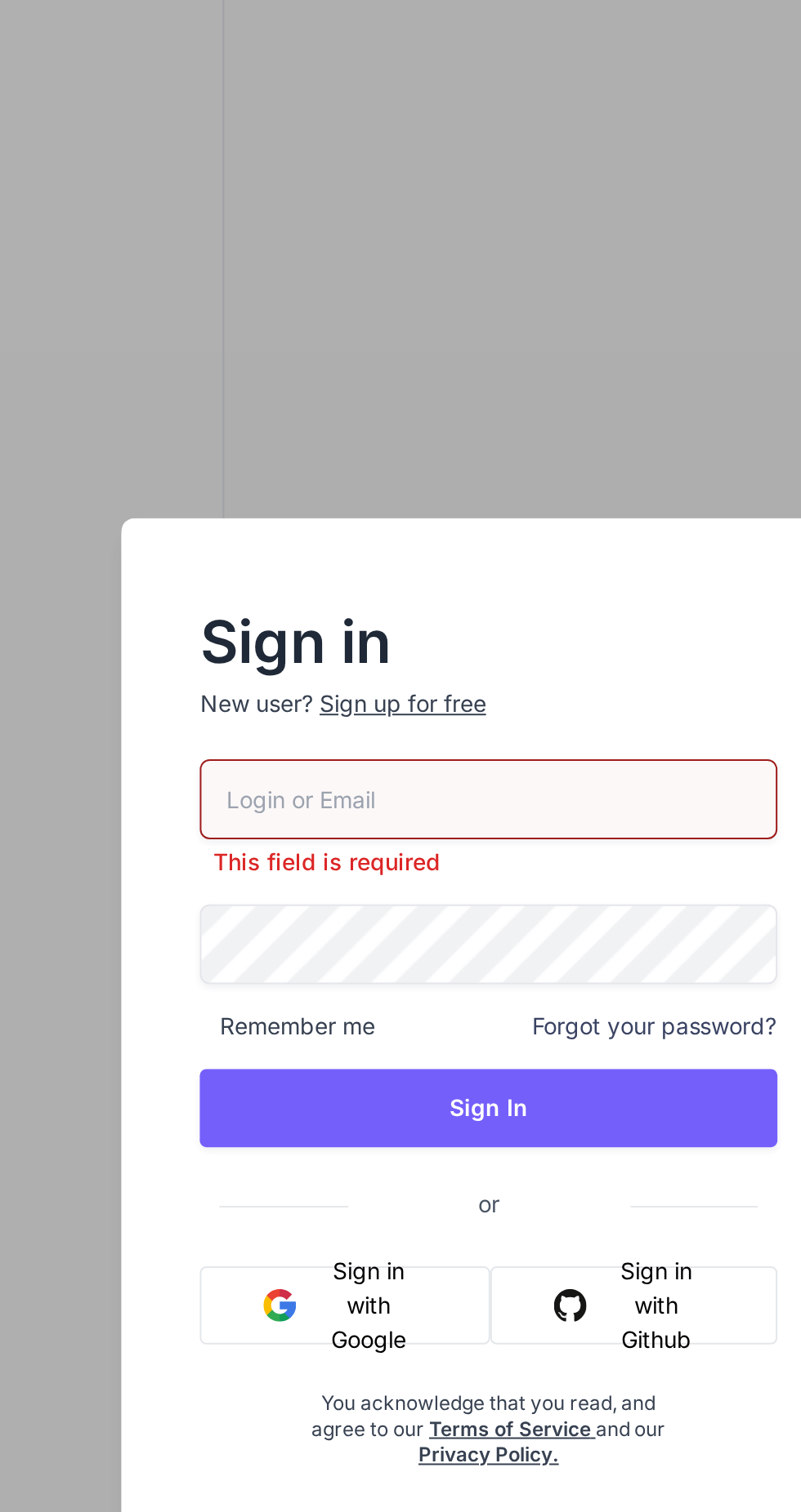
type input "ch12@yopmail.com"
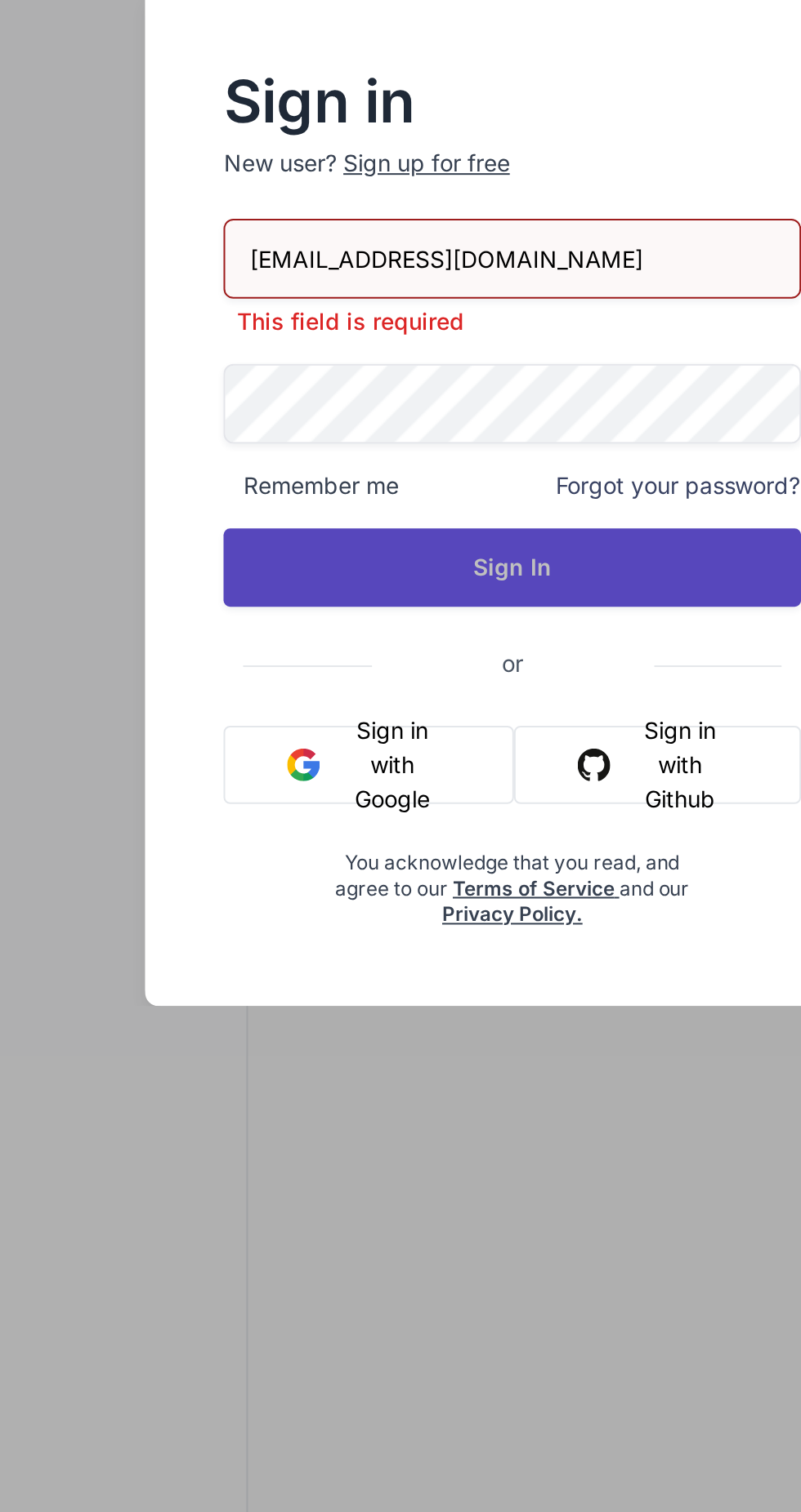
click at [454, 792] on button "Sign In" at bounding box center [400, 795] width 289 height 39
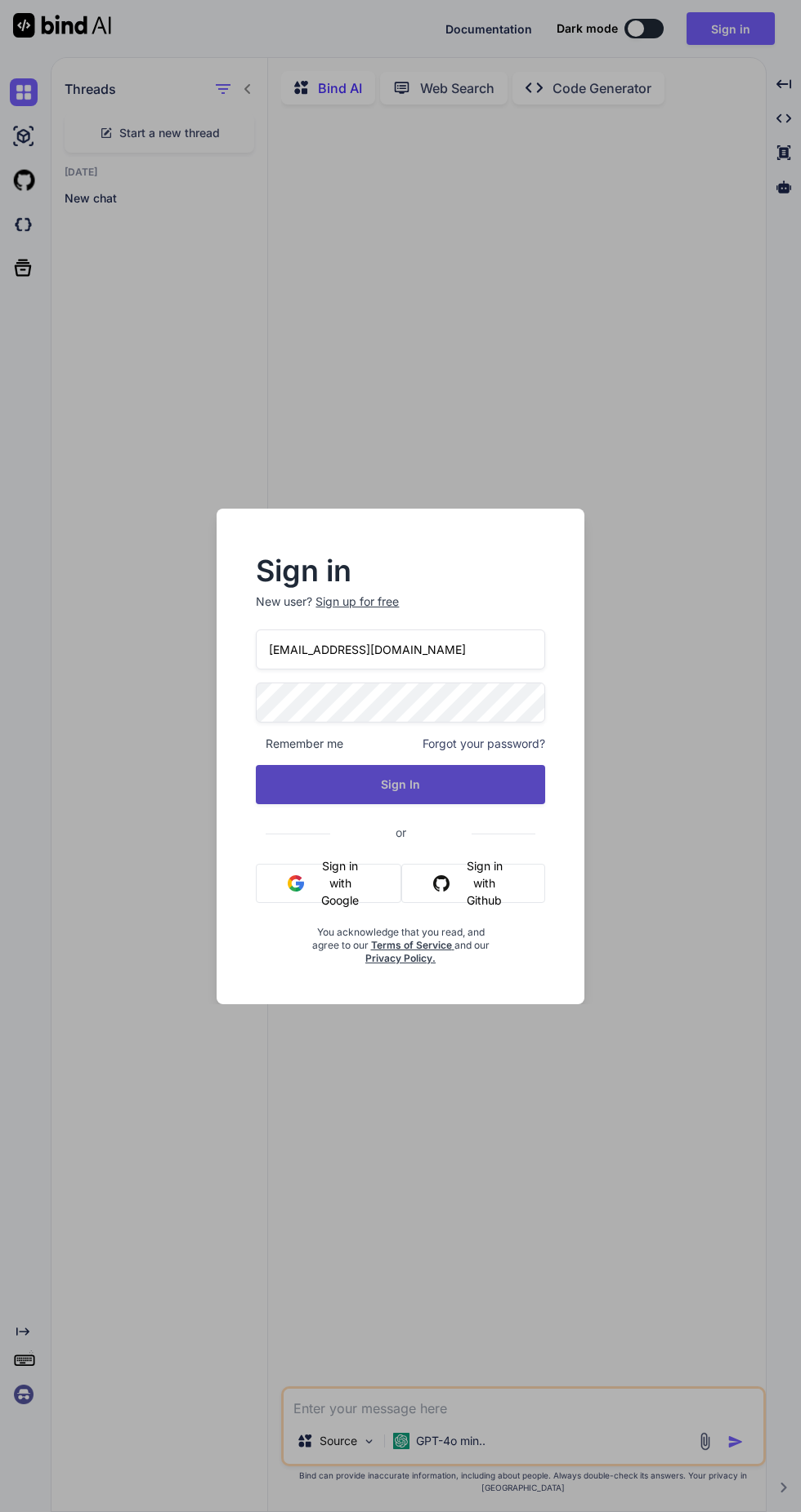
click at [436, 774] on button "Sign In" at bounding box center [400, 785] width 289 height 39
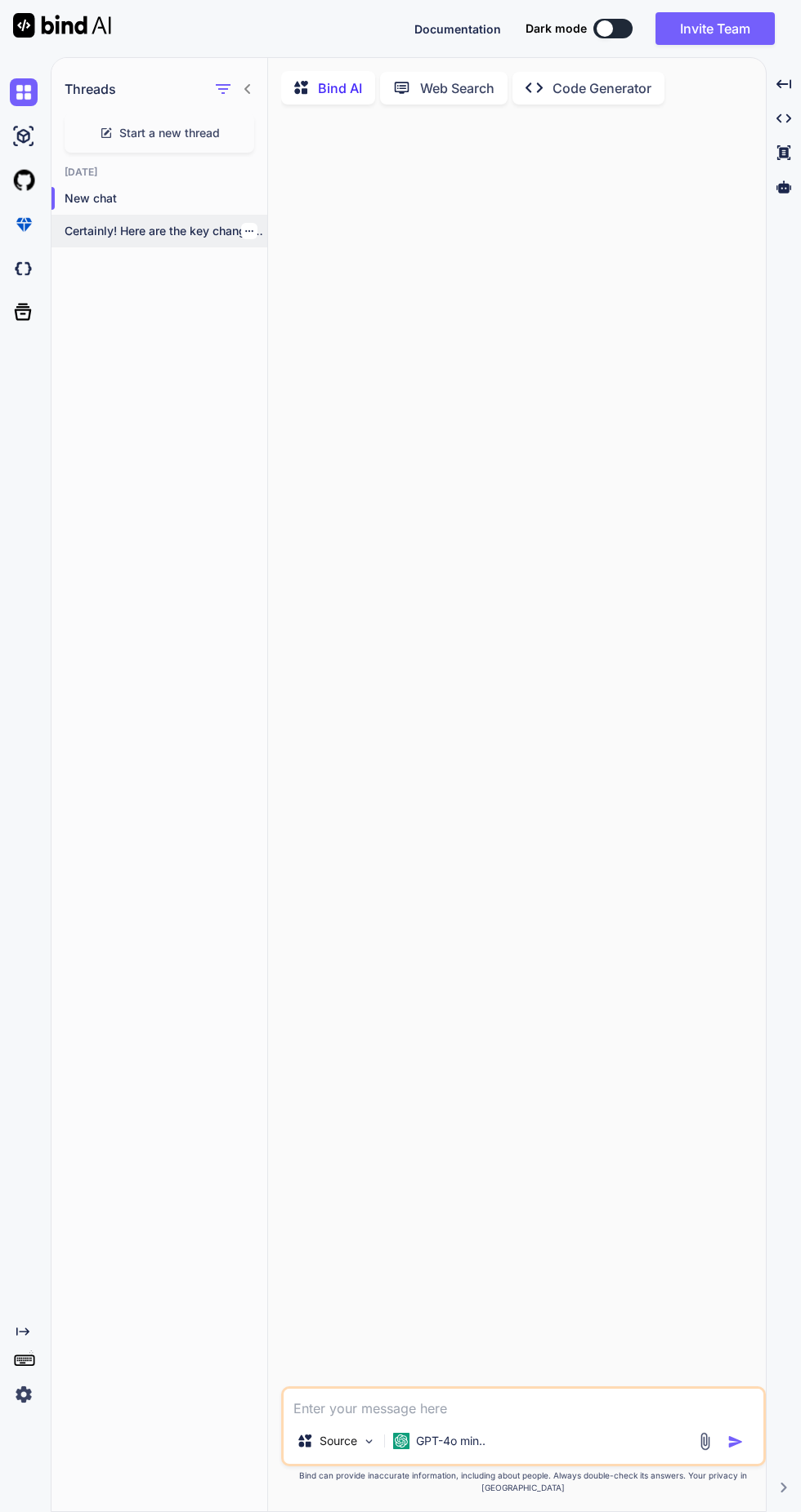
click at [207, 227] on p "Certainly! Here are the key changes I..." at bounding box center [166, 231] width 202 height 17
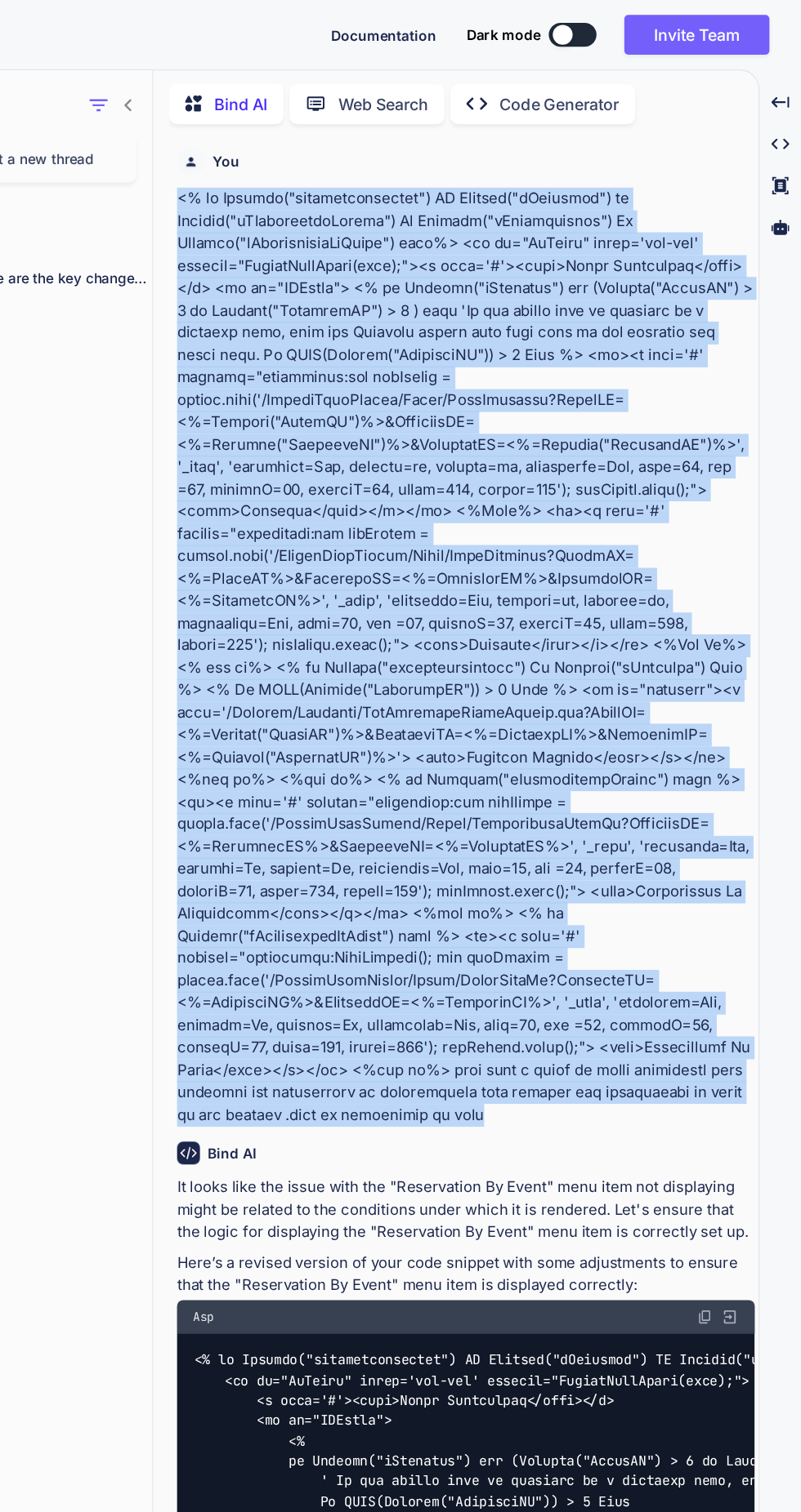
copy p "<% if Session("beventmanagement") OR Session("bCalendar") or Session("bReservat…"
